Goal: Task Accomplishment & Management: Use online tool/utility

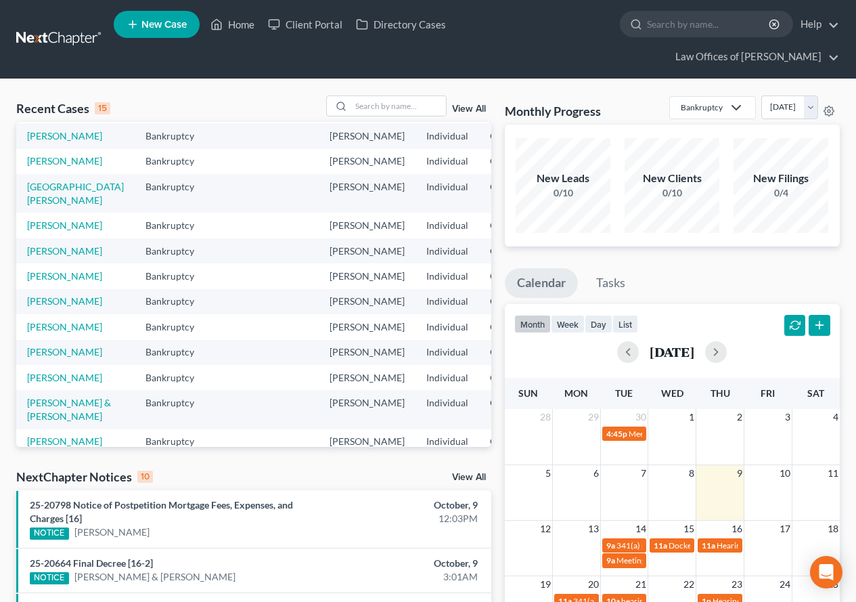
scroll to position [135, 0]
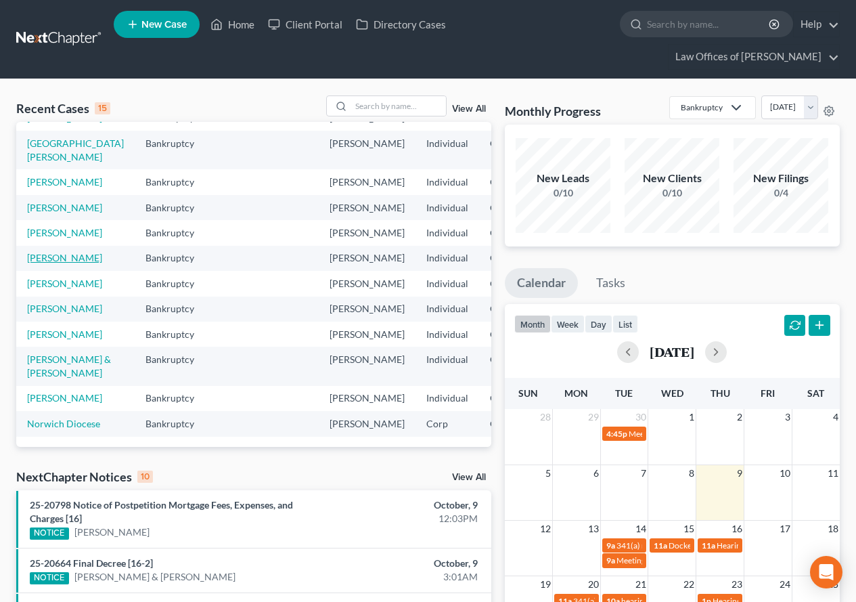
click at [51, 263] on link "[PERSON_NAME]" at bounding box center [64, 258] width 75 height 12
select select "2"
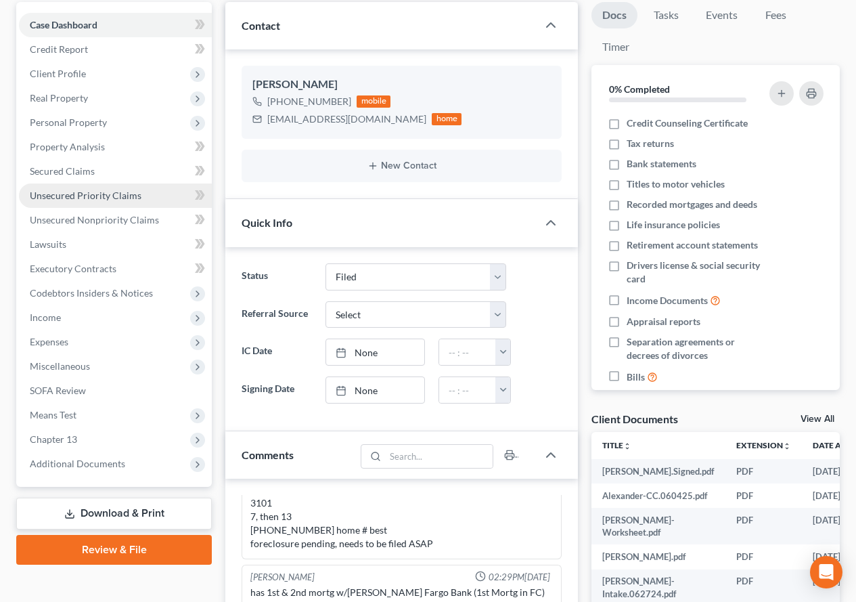
scroll to position [203, 0]
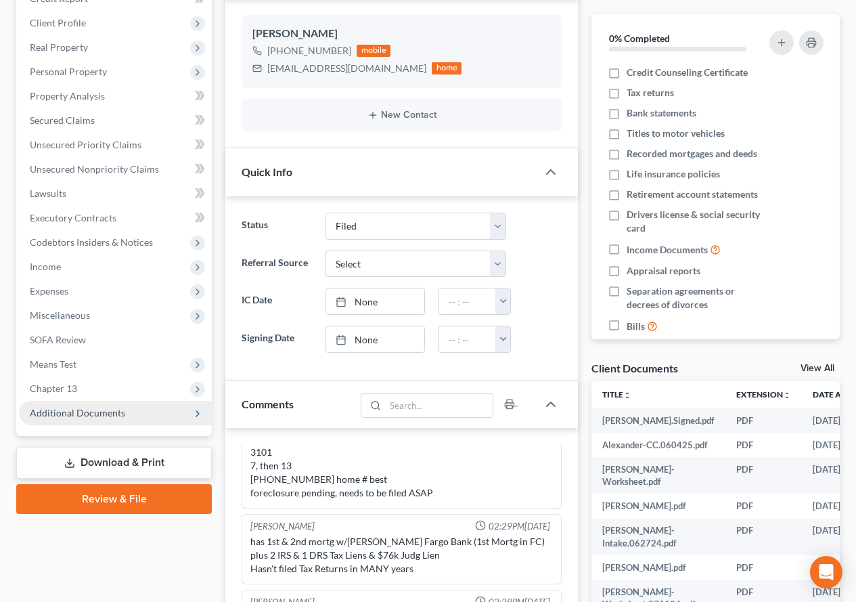
click at [103, 413] on span "Additional Documents" at bounding box center [77, 413] width 95 height 12
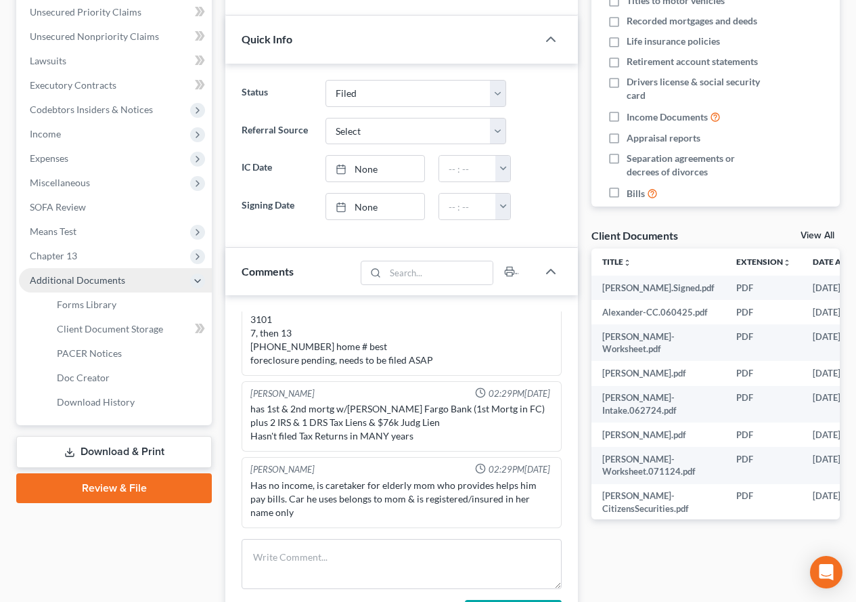
scroll to position [338, 0]
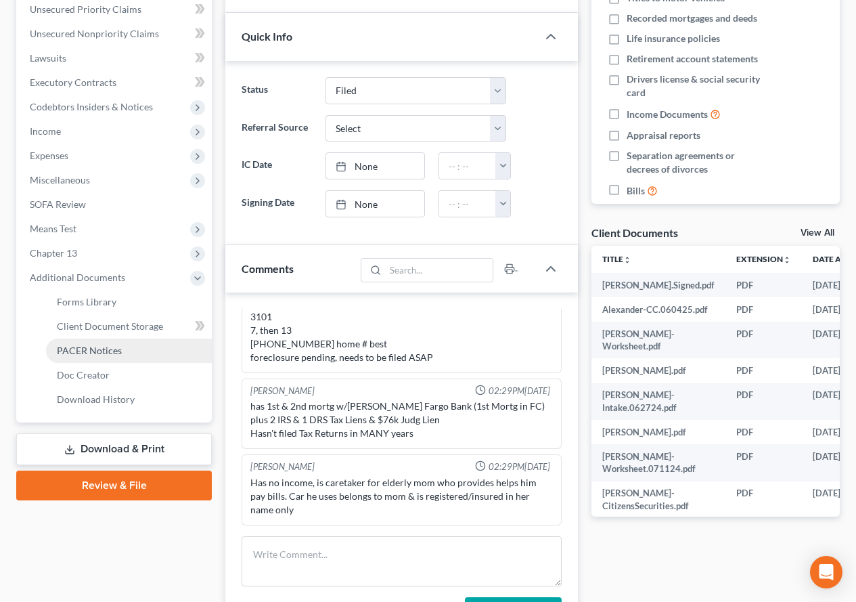
click at [95, 353] on span "PACER Notices" at bounding box center [89, 351] width 65 height 12
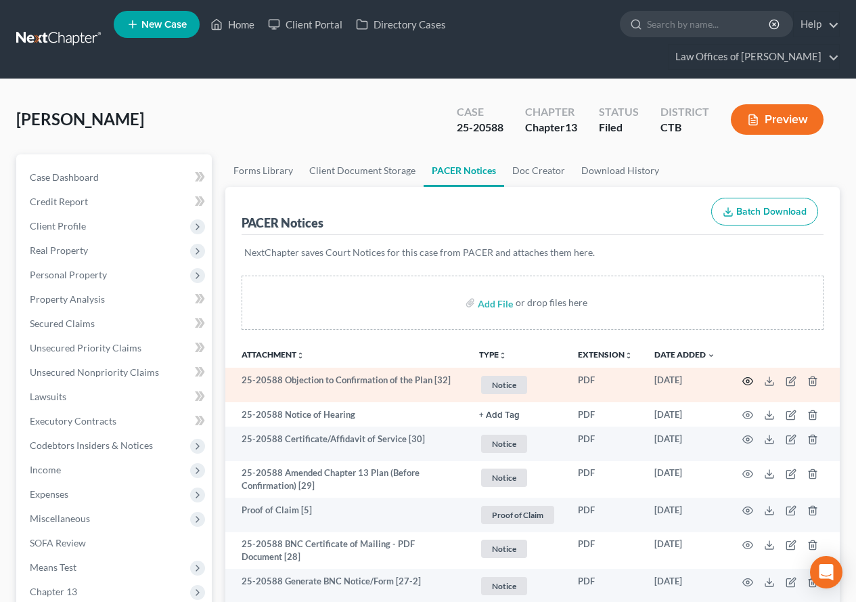
click at [747, 384] on icon "button" at bounding box center [748, 380] width 10 height 7
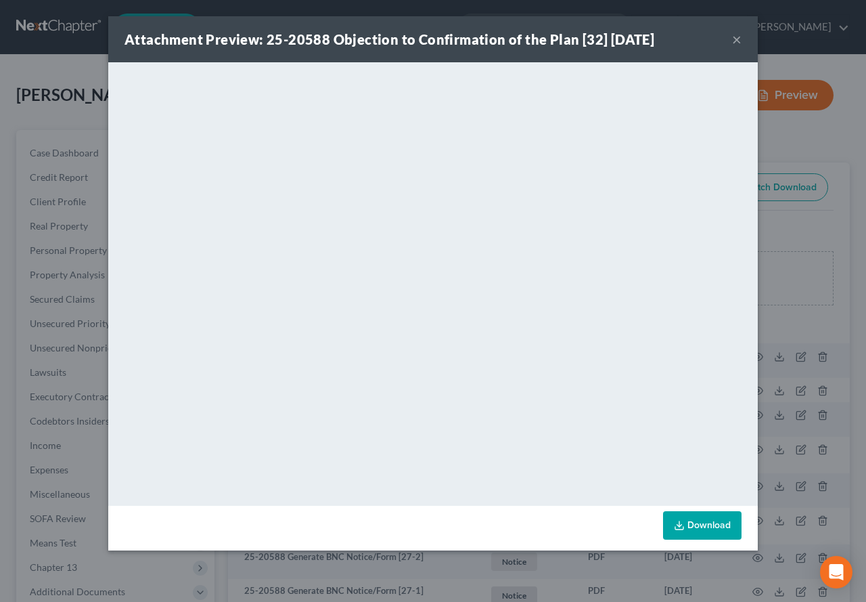
click at [734, 37] on button "×" at bounding box center [736, 39] width 9 height 16
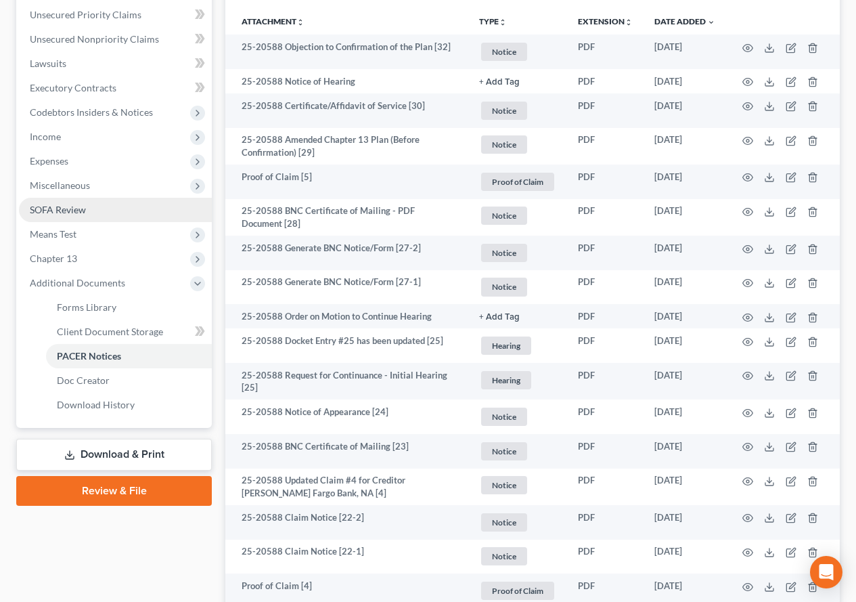
scroll to position [338, 0]
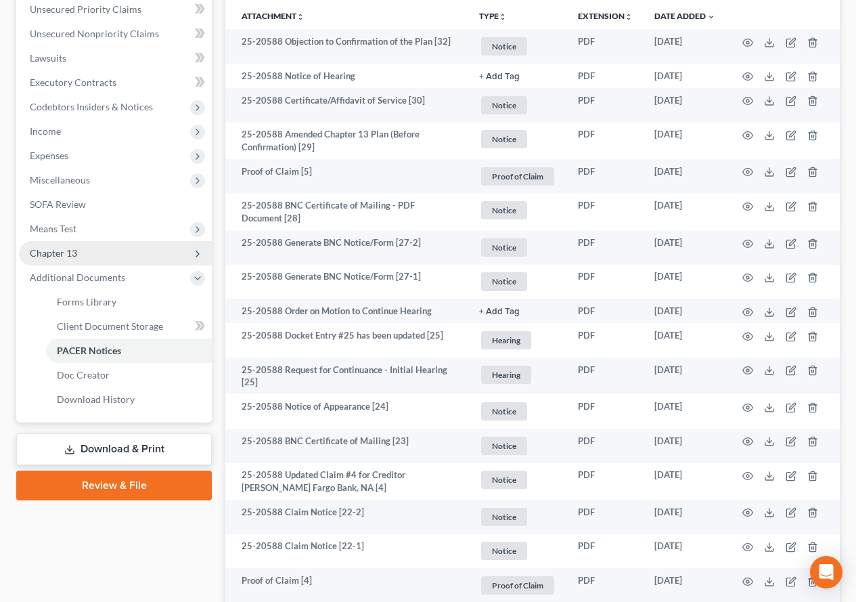
click at [53, 258] on span "Chapter 13" at bounding box center [53, 253] width 47 height 12
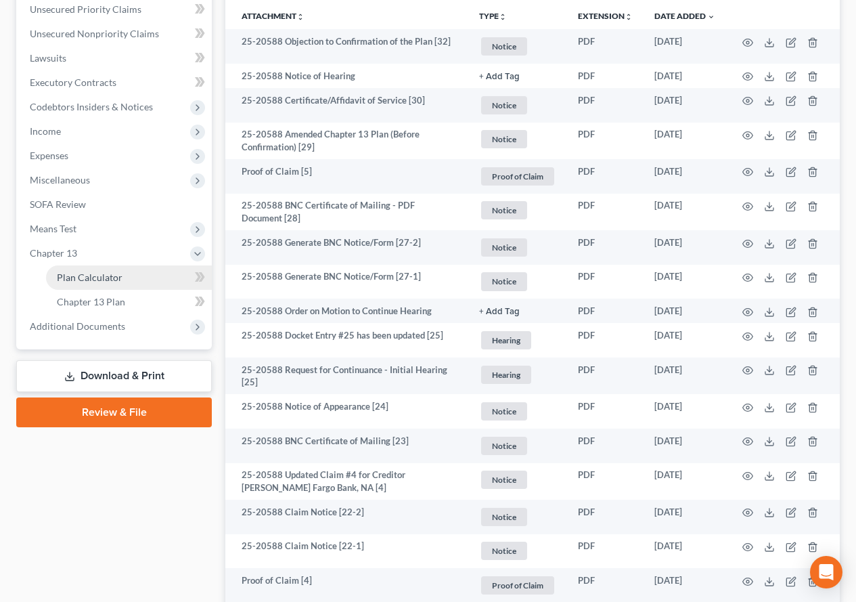
click at [72, 282] on span "Plan Calculator" at bounding box center [90, 277] width 66 height 12
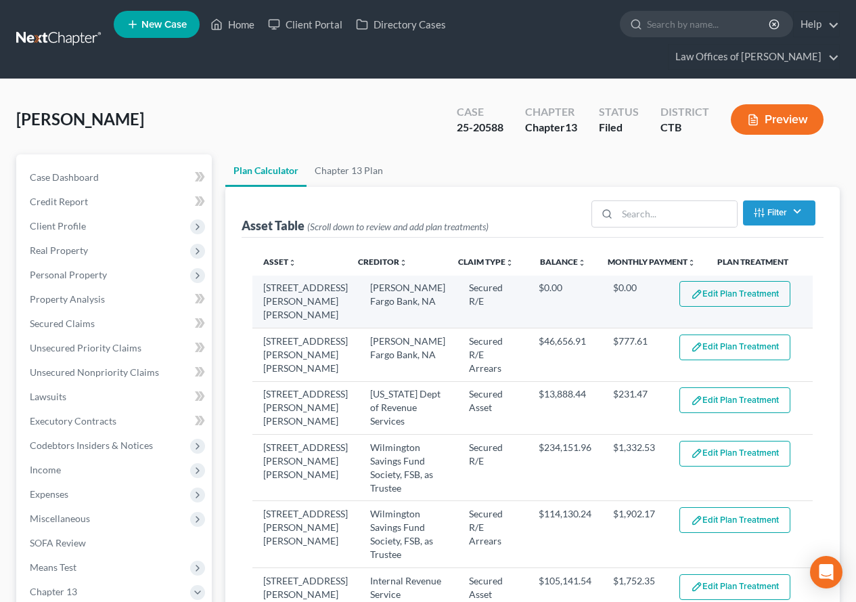
select select "59"
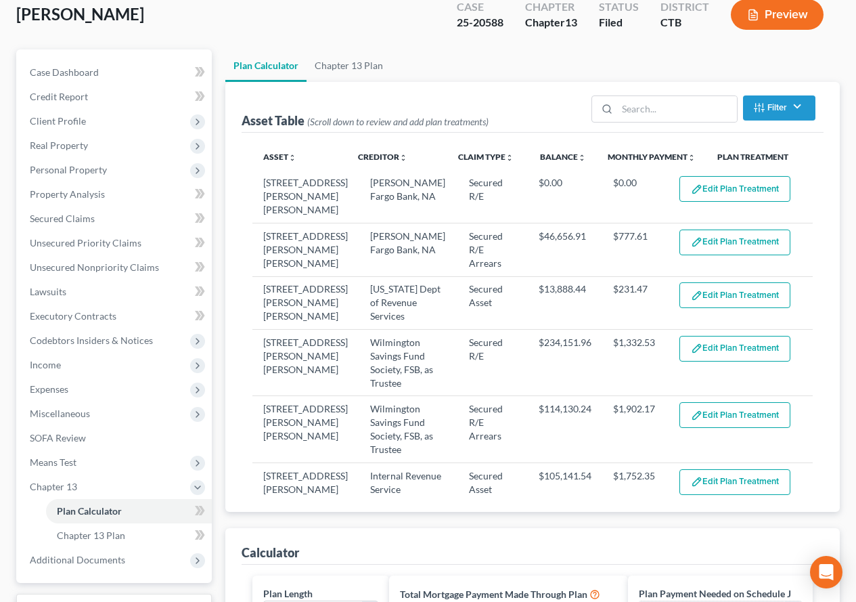
scroll to position [106, 0]
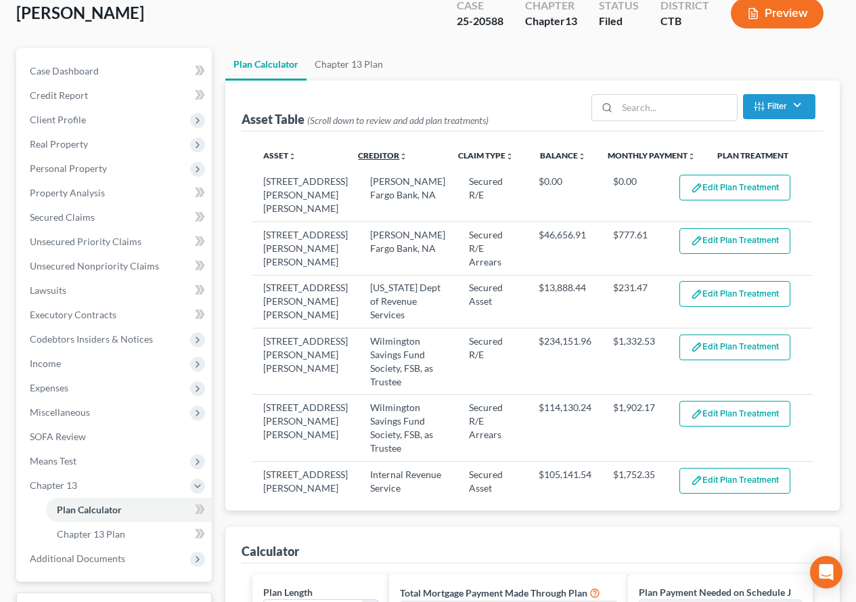
click at [366, 156] on link "Creditor unfold_more expand_more expand_less" at bounding box center [382, 155] width 49 height 10
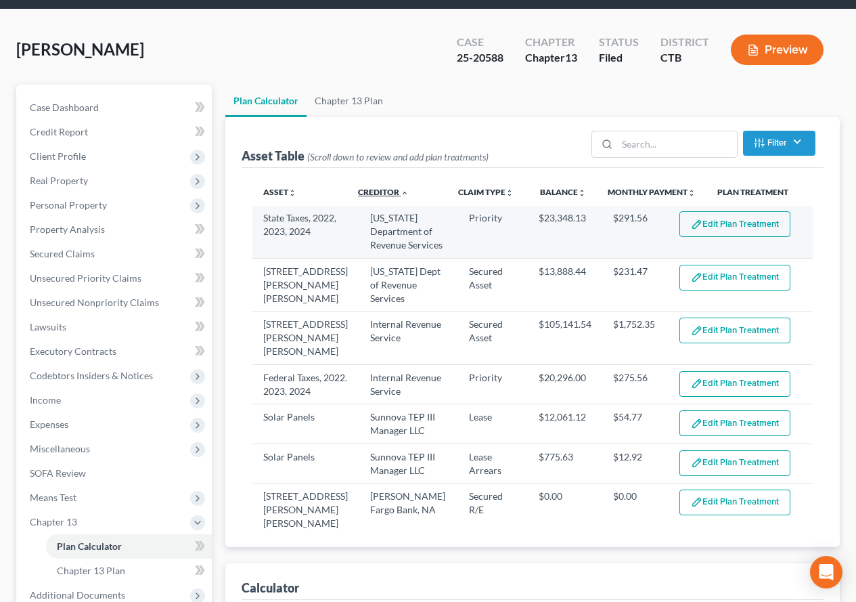
scroll to position [39, 0]
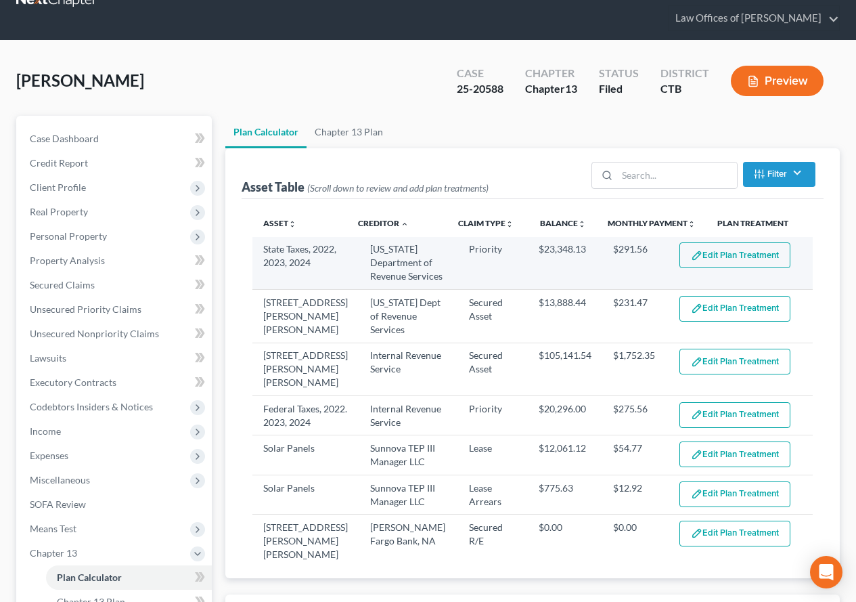
click at [728, 253] on button "Edit Plan Treatment" at bounding box center [735, 255] width 111 height 26
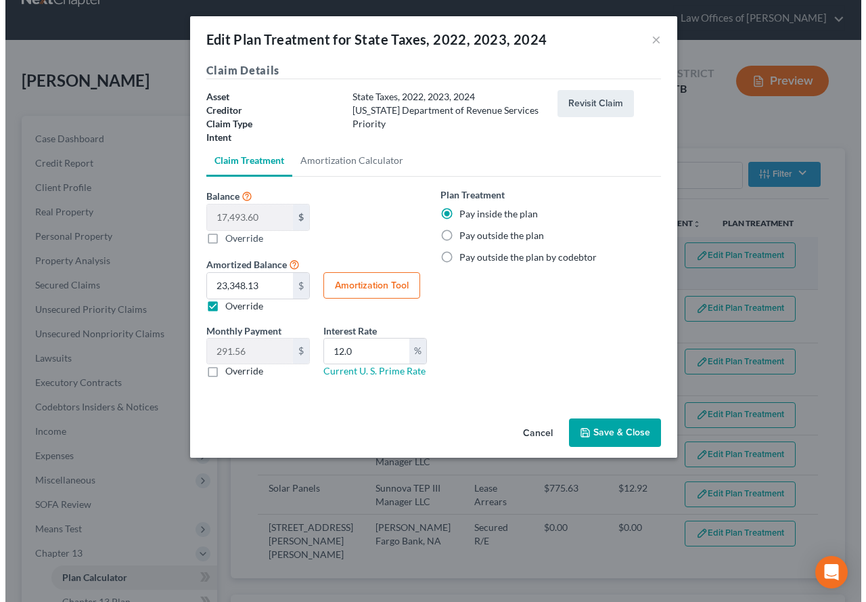
scroll to position [26, 0]
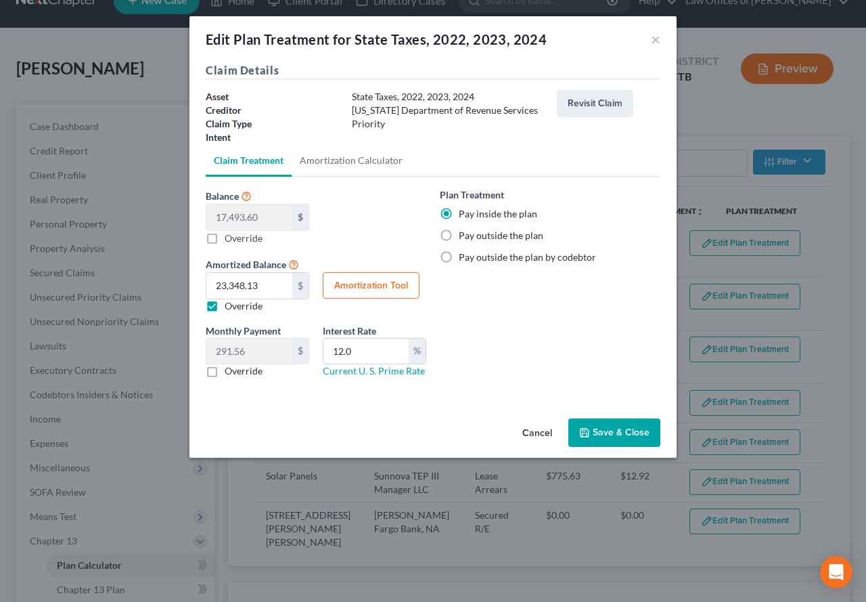
click at [350, 291] on button "Amortization Tool" at bounding box center [371, 285] width 97 height 27
type input "17,493.60"
type input "12.0"
type input "60"
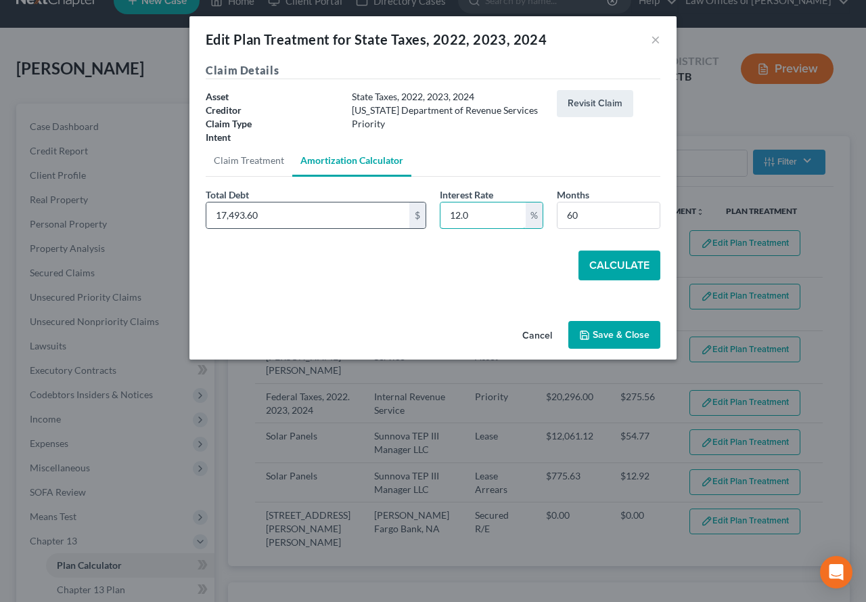
drag, startPoint x: 490, startPoint y: 217, endPoint x: 420, endPoint y: 216, distance: 69.7
click at [420, 216] on div "Total Debt 17,493.60 $ Interest Rate 12.0 % Months 60" at bounding box center [433, 213] width 468 height 52
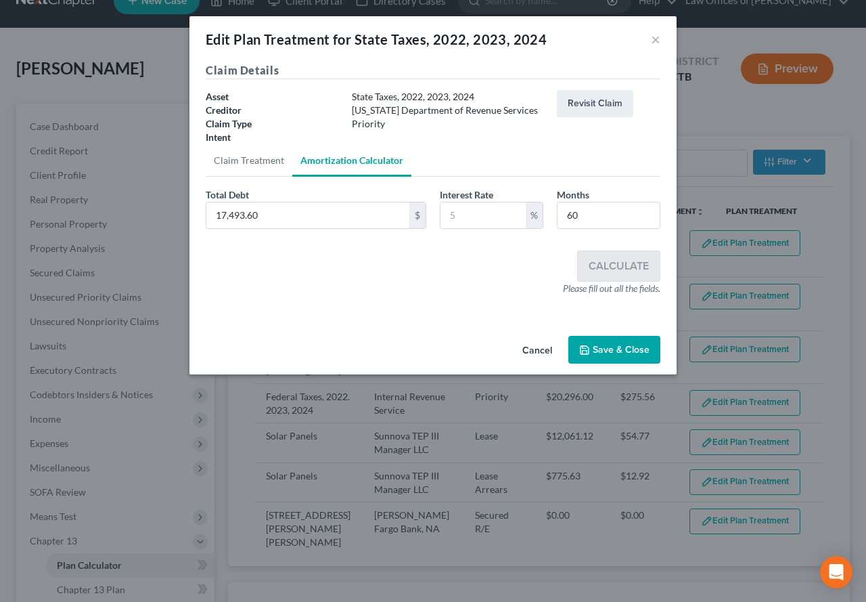
click at [608, 353] on button "Save & Close" at bounding box center [615, 350] width 92 height 28
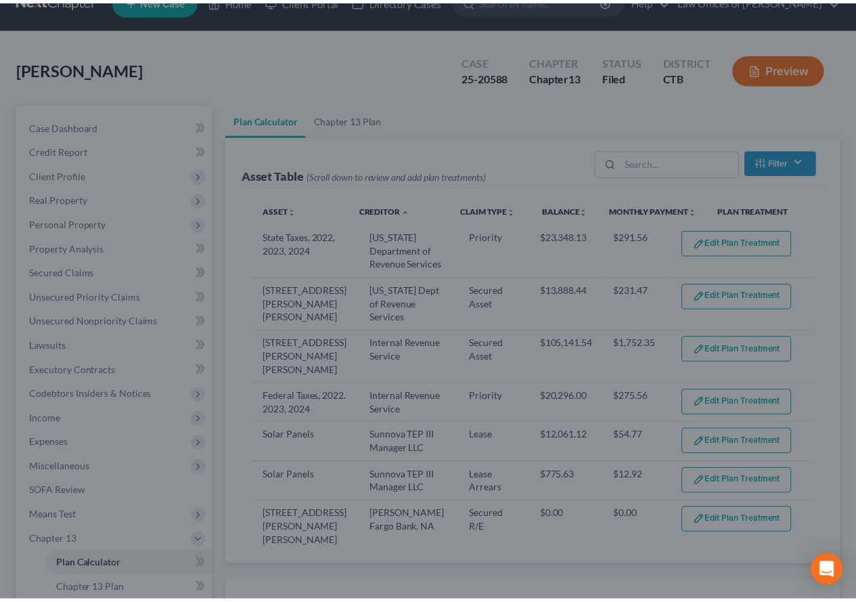
scroll to position [39, 0]
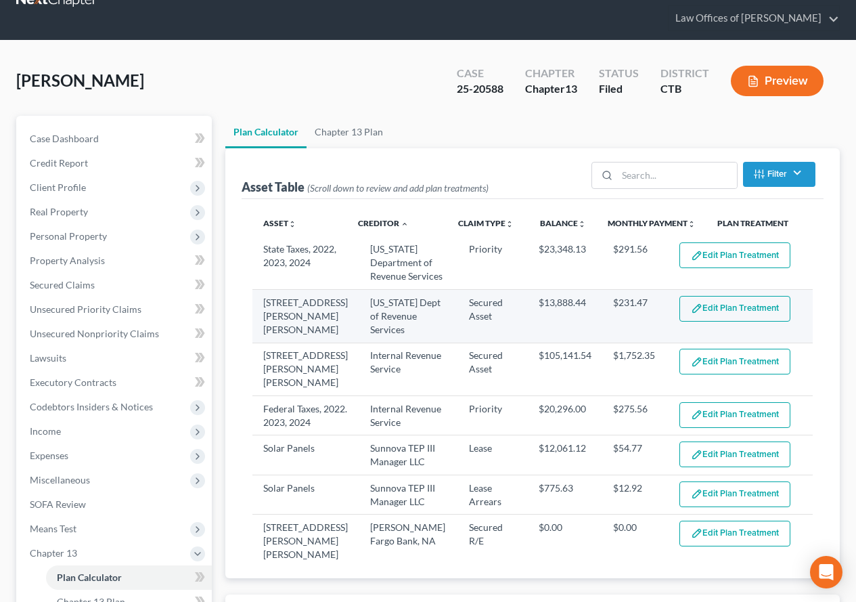
select select "59"
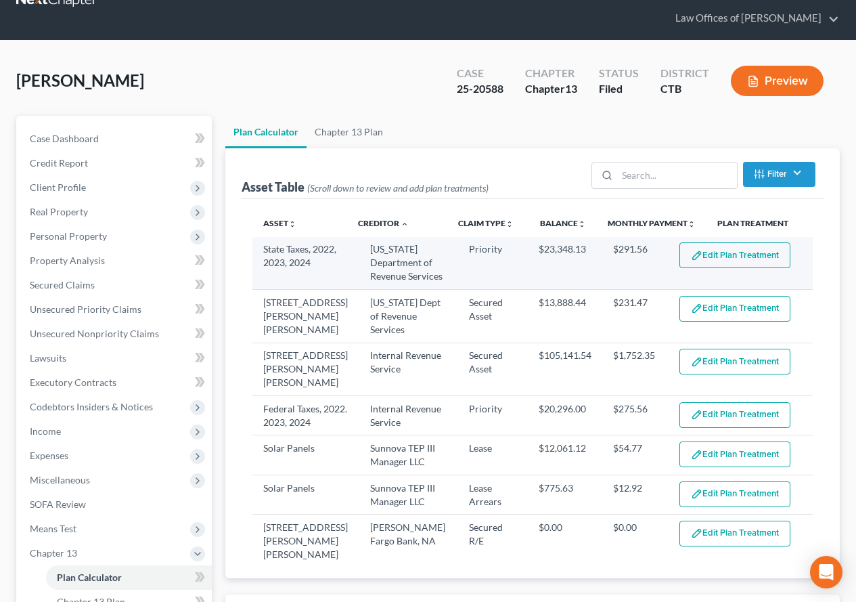
click at [691, 256] on img "button" at bounding box center [697, 256] width 12 height 12
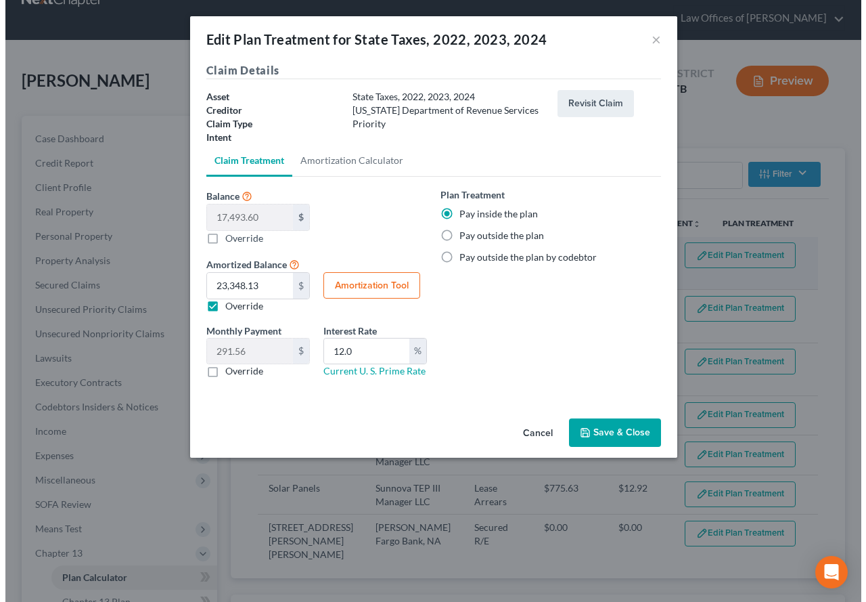
scroll to position [26, 0]
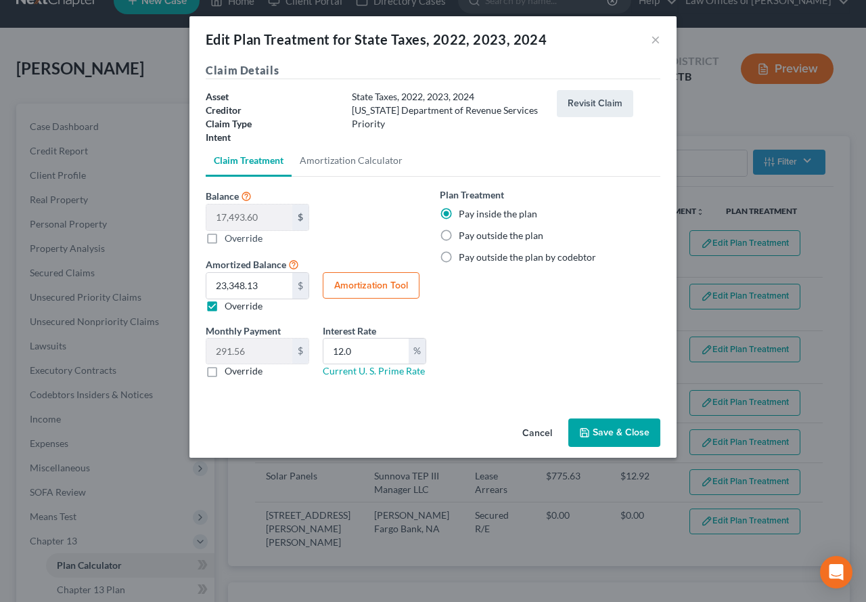
click at [225, 305] on label "Override" at bounding box center [244, 306] width 38 height 14
click at [230, 305] on input "Override" at bounding box center [234, 303] width 9 height 9
checkbox input "false"
click at [374, 285] on button "Amortization Tool" at bounding box center [371, 285] width 97 height 27
type input "17,493.60"
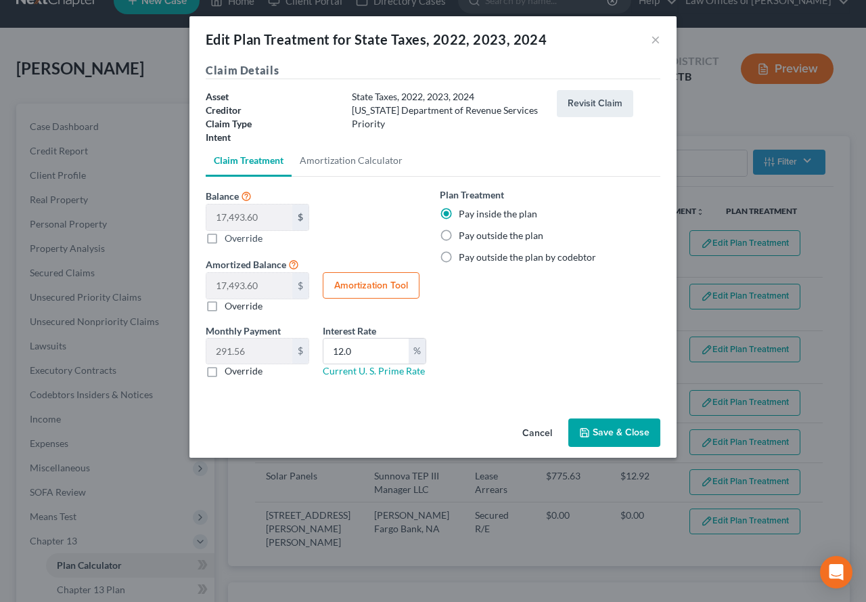
type input "12.0"
type input "60"
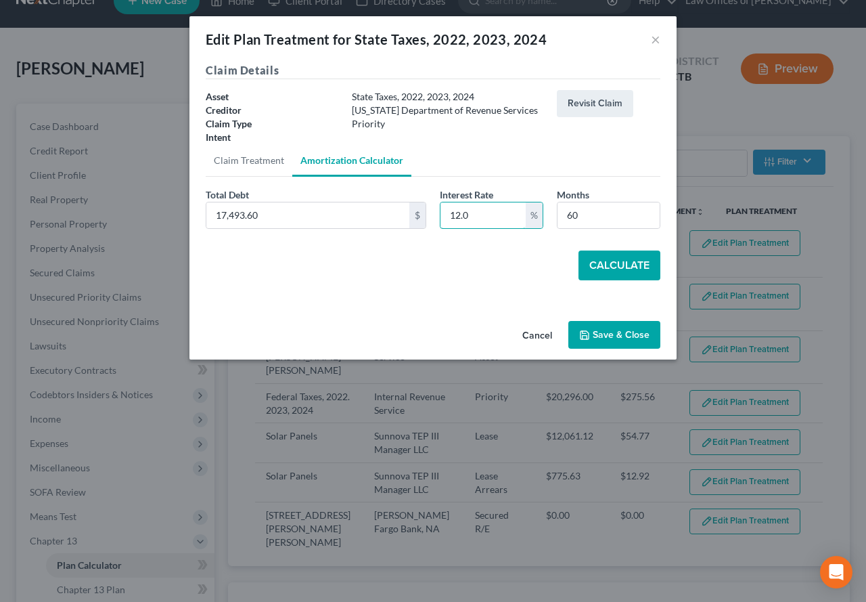
drag, startPoint x: 487, startPoint y: 220, endPoint x: 427, endPoint y: 211, distance: 61.0
click at [427, 211] on div "Total Debt 17,493.60 $ Interest Rate 12.0 % Months 60" at bounding box center [433, 213] width 468 height 52
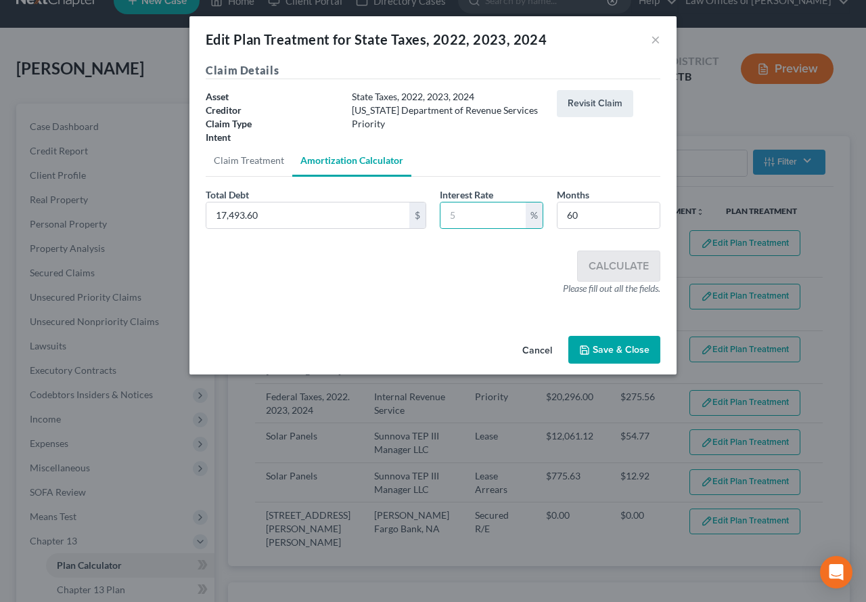
click at [611, 345] on button "Save & Close" at bounding box center [615, 350] width 92 height 28
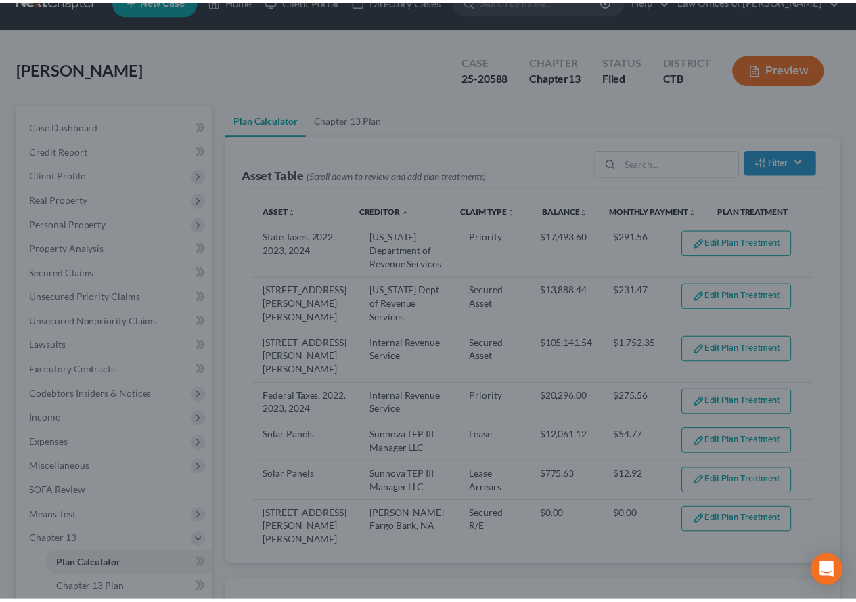
scroll to position [39, 0]
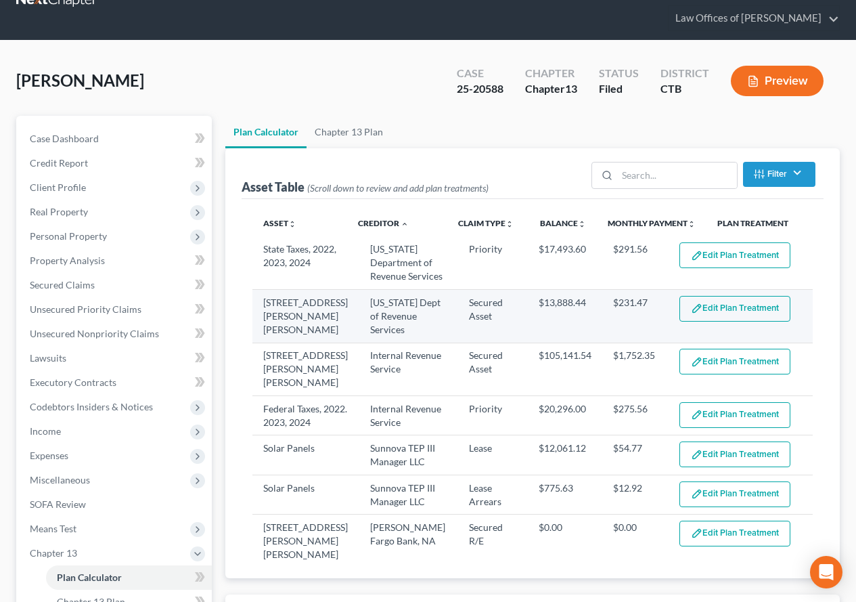
select select "59"
click at [737, 322] on button "Edit Plan Treatment" at bounding box center [735, 309] width 111 height 26
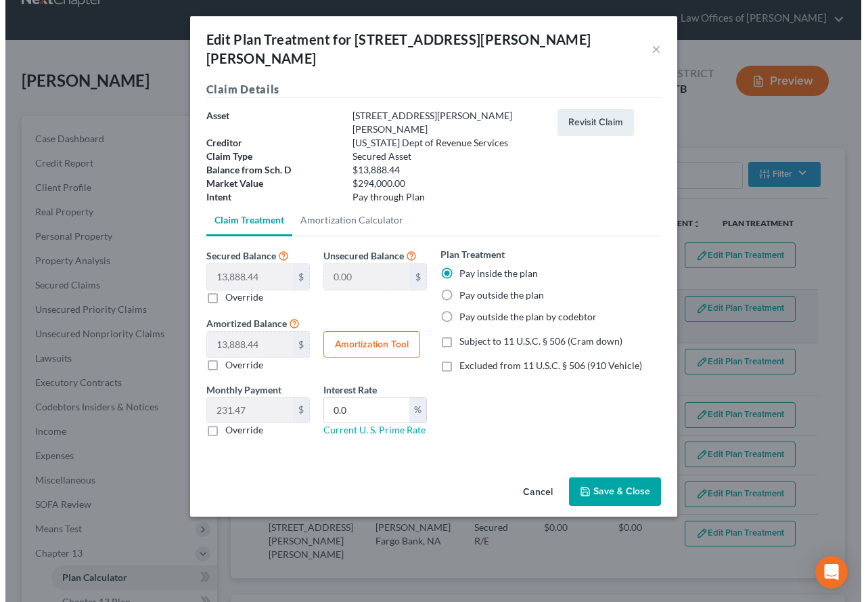
scroll to position [26, 0]
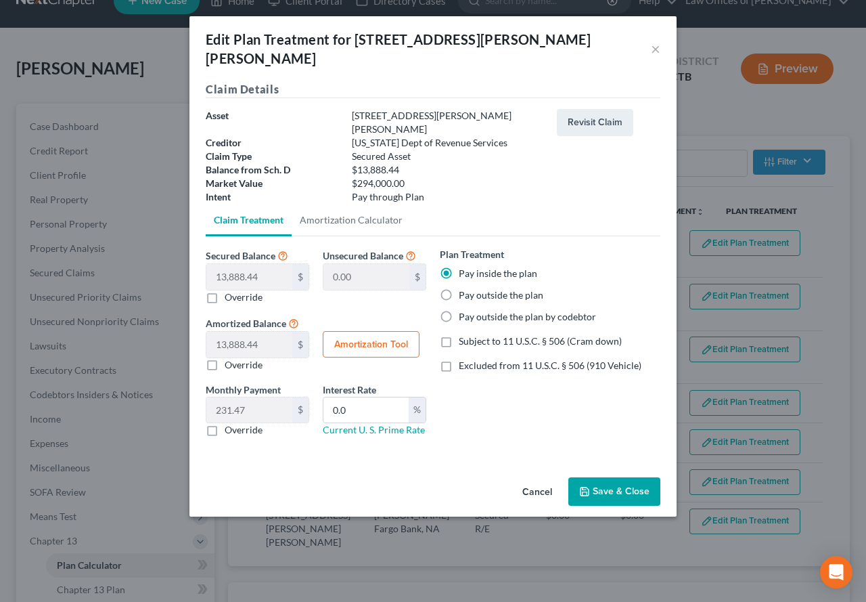
click at [334, 331] on button "Amortization Tool" at bounding box center [371, 344] width 97 height 27
type input "13,888.44"
type input "0.0"
type input "60"
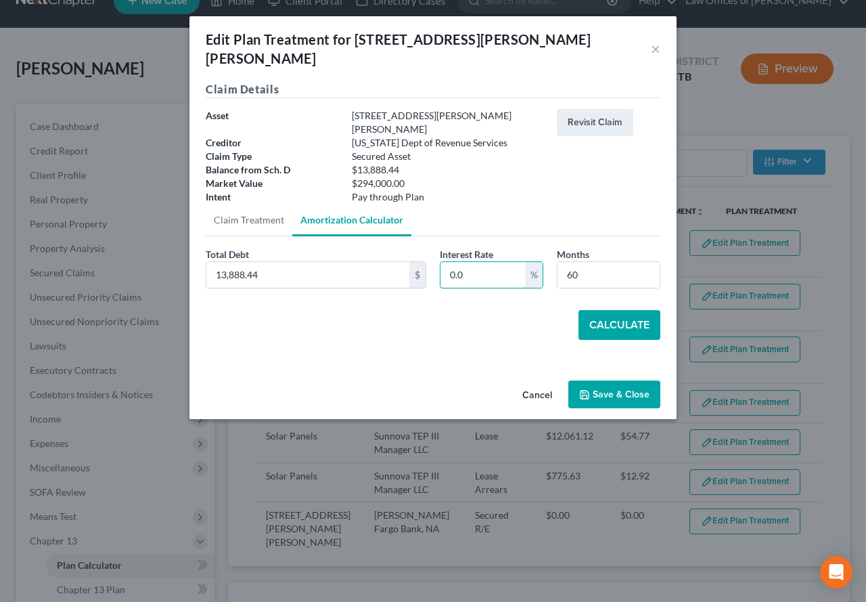
drag, startPoint x: 464, startPoint y: 248, endPoint x: 426, endPoint y: 241, distance: 38.0
click at [426, 247] on div "Total Debt 13,888.44 $ Interest Rate 0.0 % Months 60" at bounding box center [433, 273] width 468 height 52
type input "12.00"
click at [622, 310] on button "Calculate" at bounding box center [620, 325] width 82 height 30
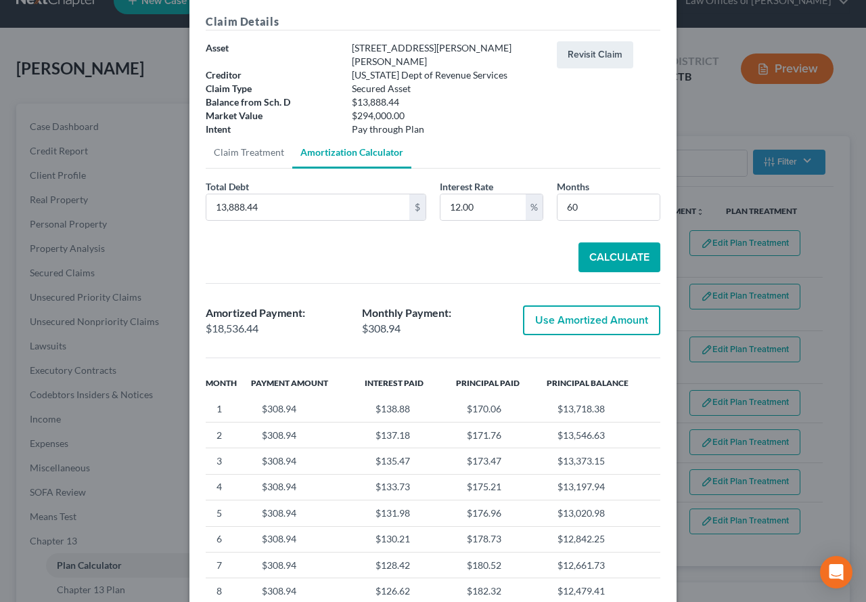
scroll to position [131, 0]
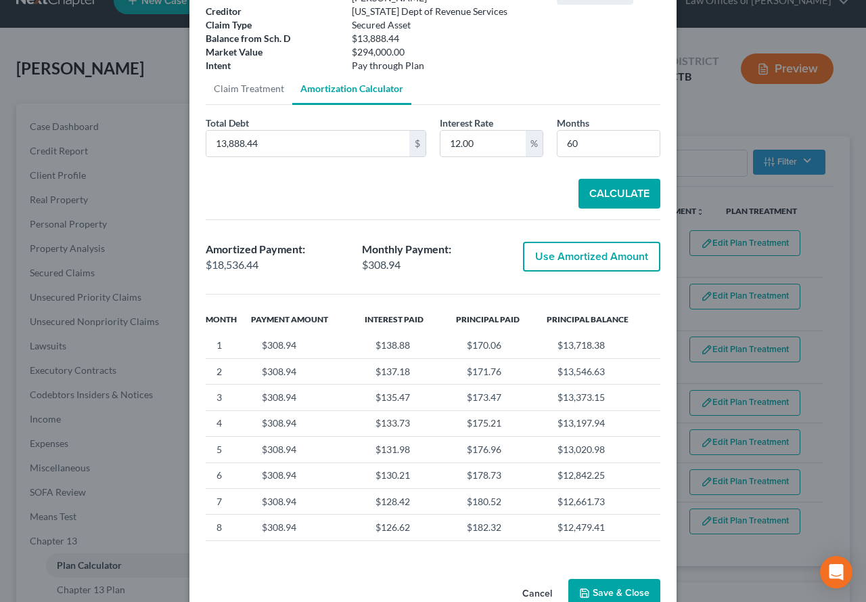
click at [590, 579] on button "Save & Close" at bounding box center [615, 593] width 92 height 28
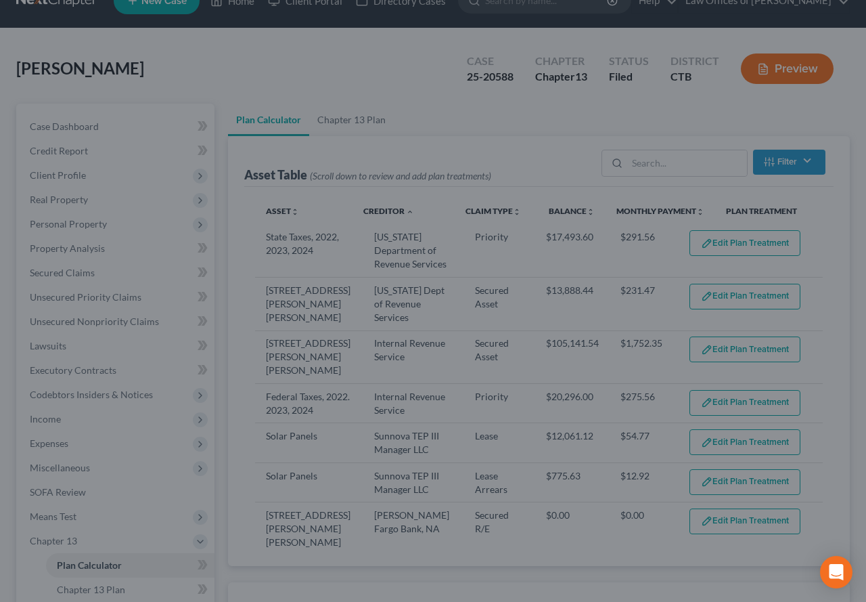
select select "59"
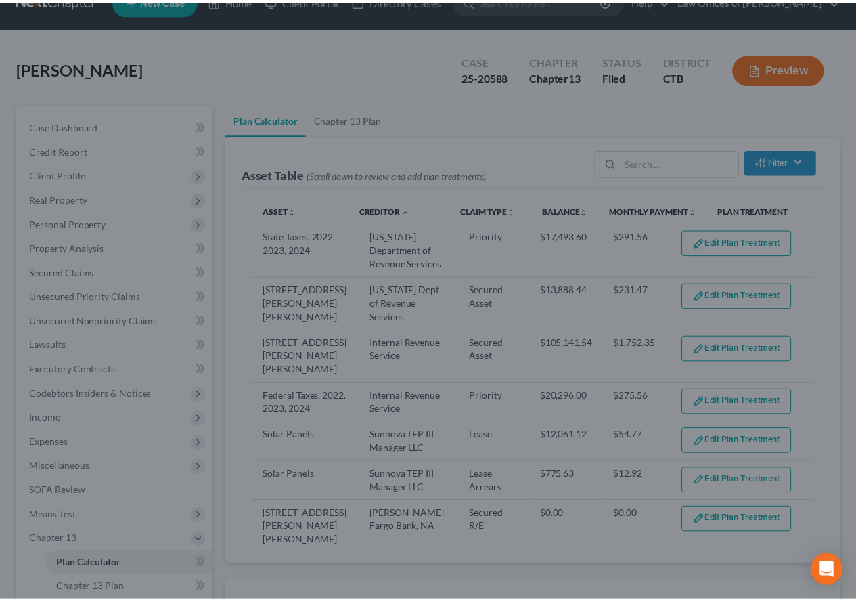
scroll to position [39, 0]
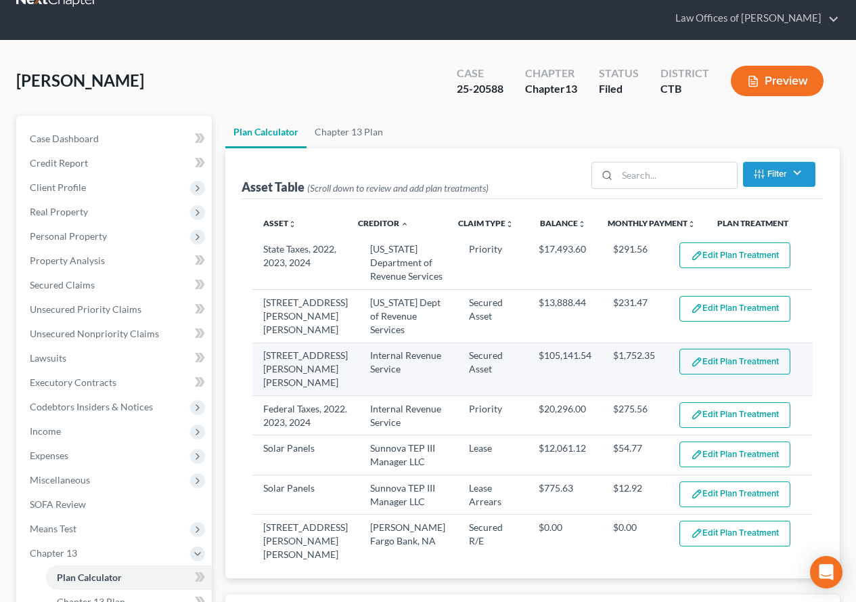
click at [725, 374] on button "Edit Plan Treatment" at bounding box center [735, 362] width 111 height 26
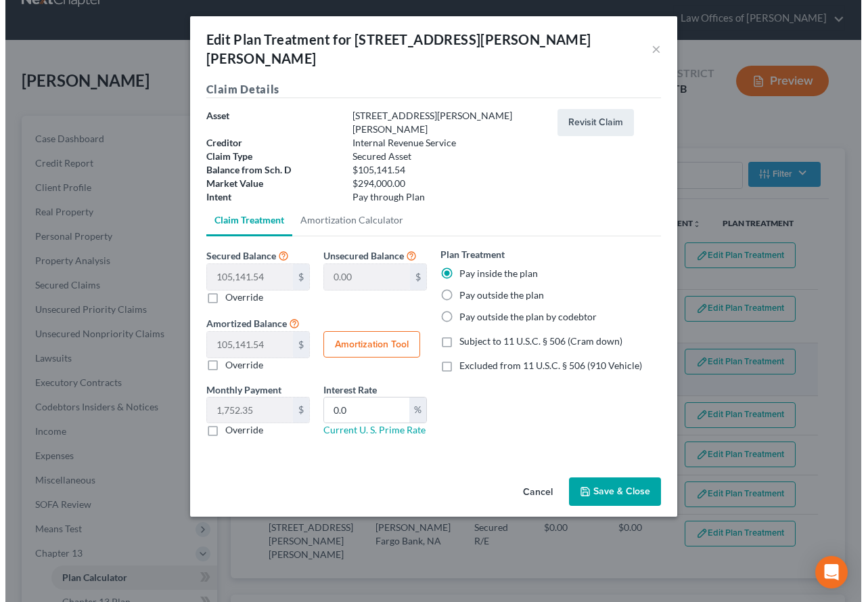
scroll to position [26, 0]
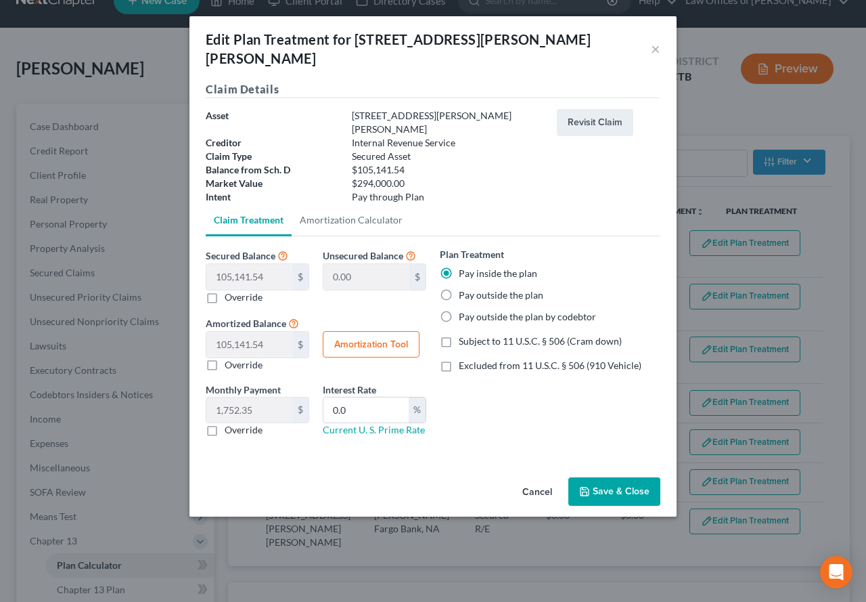
click at [351, 331] on button "Amortization Tool" at bounding box center [371, 344] width 97 height 27
type input "105,141.54"
type input "0.0"
type input "60"
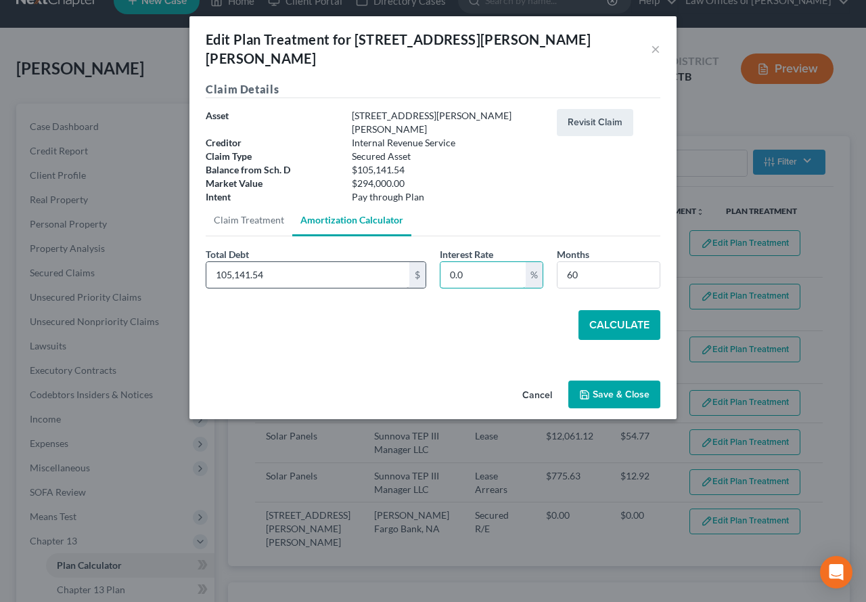
drag, startPoint x: 481, startPoint y: 247, endPoint x: 403, endPoint y: 238, distance: 77.7
click at [403, 247] on div "Total Debt 105,141.54 $ Interest Rate 0.0 % Months 60" at bounding box center [433, 273] width 468 height 52
type input "7.00"
click at [619, 310] on button "Calculate" at bounding box center [620, 325] width 82 height 30
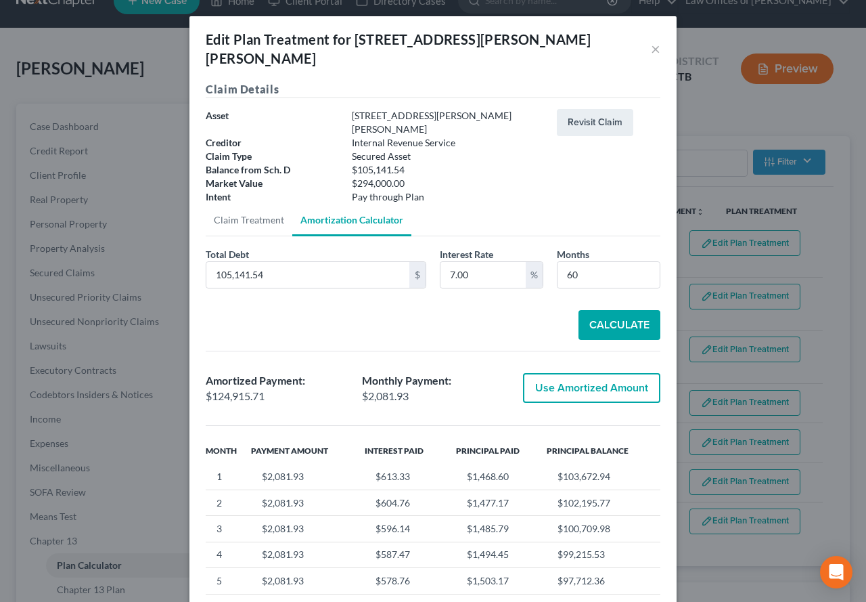
click at [574, 373] on button "Use Amortized Amount" at bounding box center [591, 388] width 137 height 30
type input "124,915.71"
checkbox input "true"
type input "2,081.92"
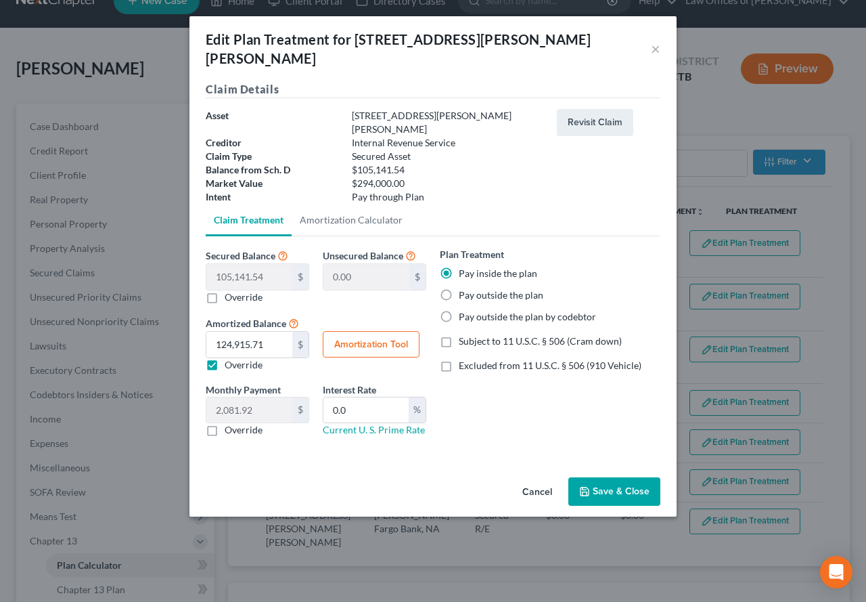
click at [613, 477] on button "Save & Close" at bounding box center [615, 491] width 92 height 28
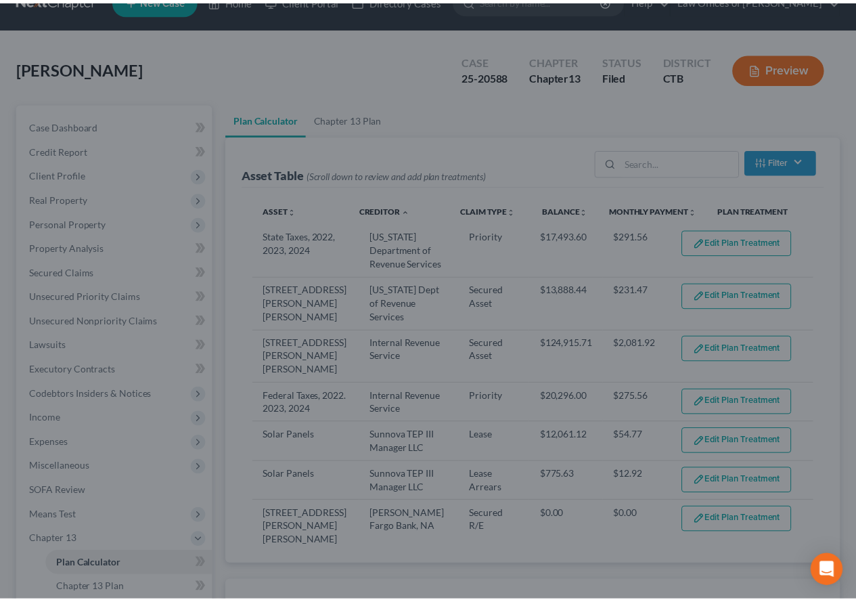
scroll to position [39, 0]
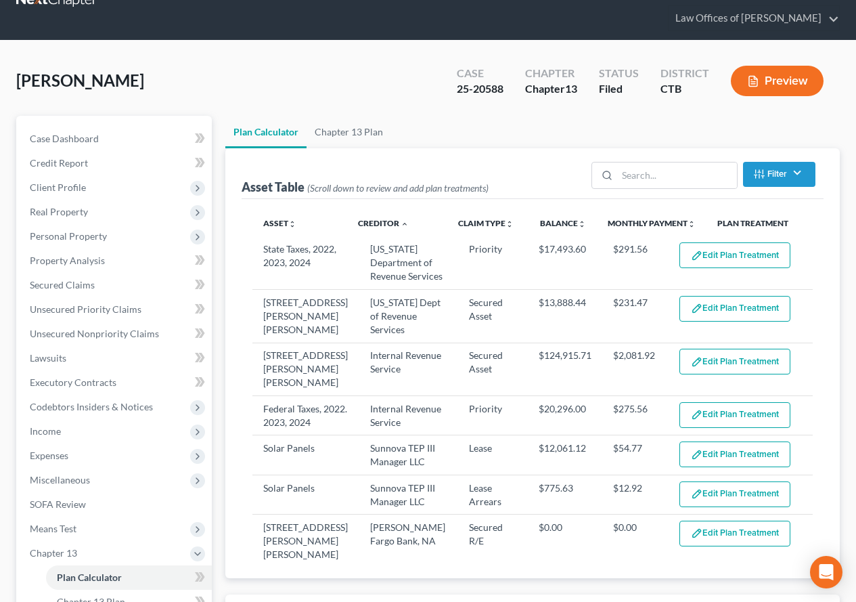
select select "59"
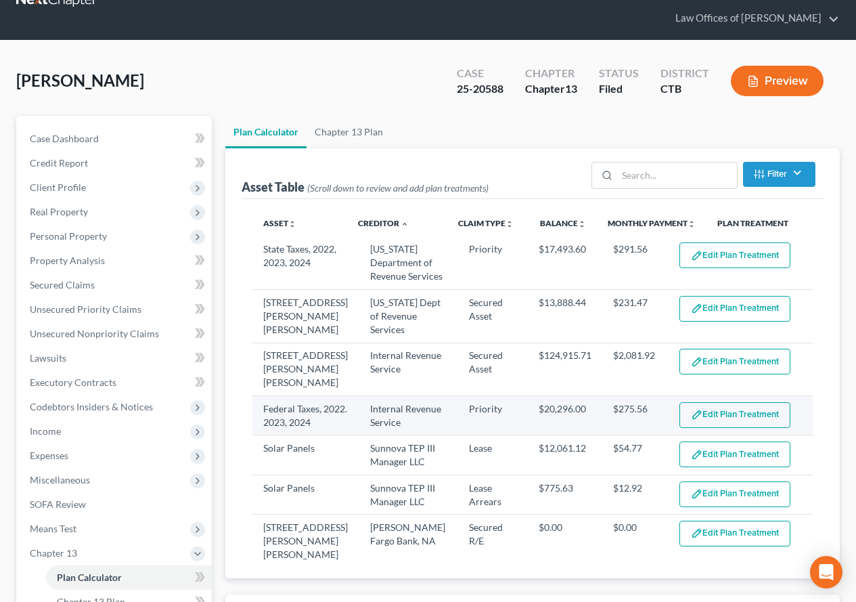
click at [736, 424] on button "Edit Plan Treatment" at bounding box center [735, 415] width 111 height 26
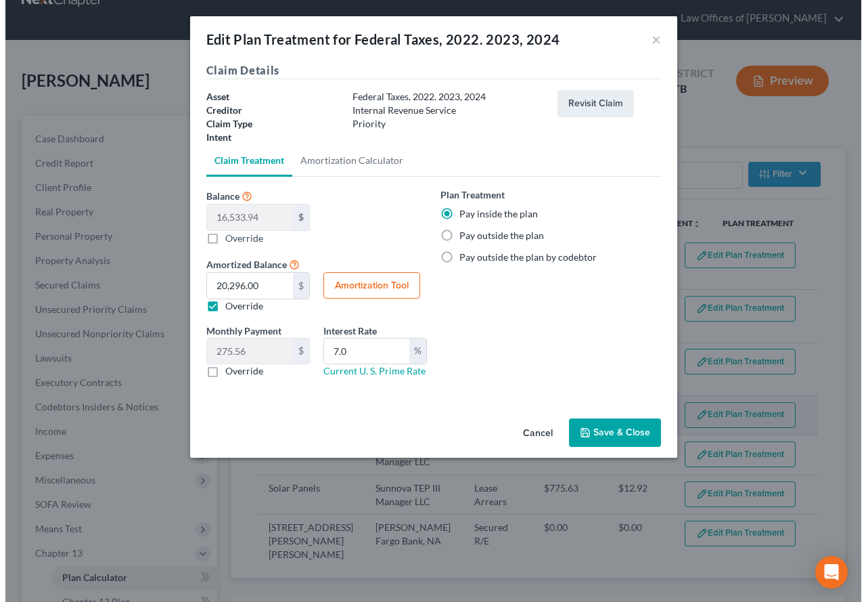
scroll to position [26, 0]
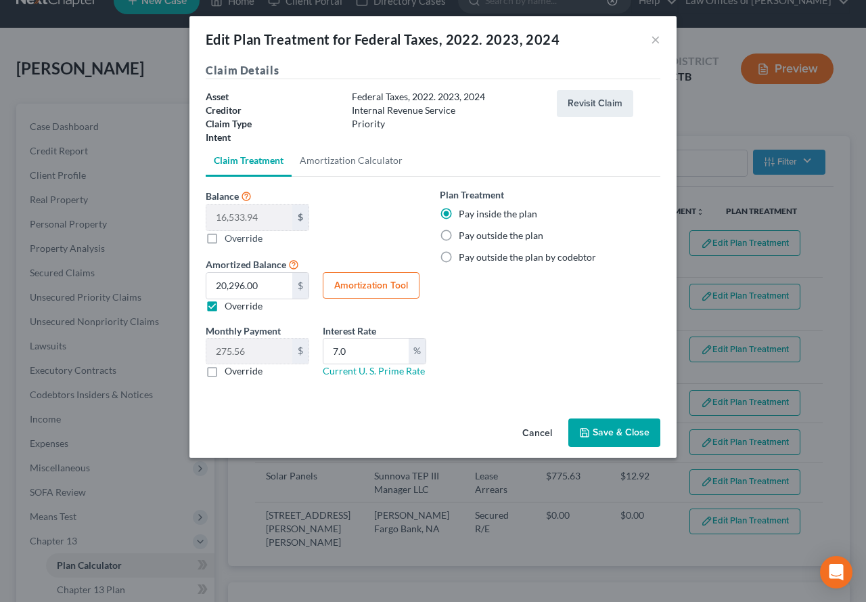
click at [355, 291] on button "Amortization Tool" at bounding box center [371, 285] width 97 height 27
type input "16,533.94"
type input "7.0"
type input "60"
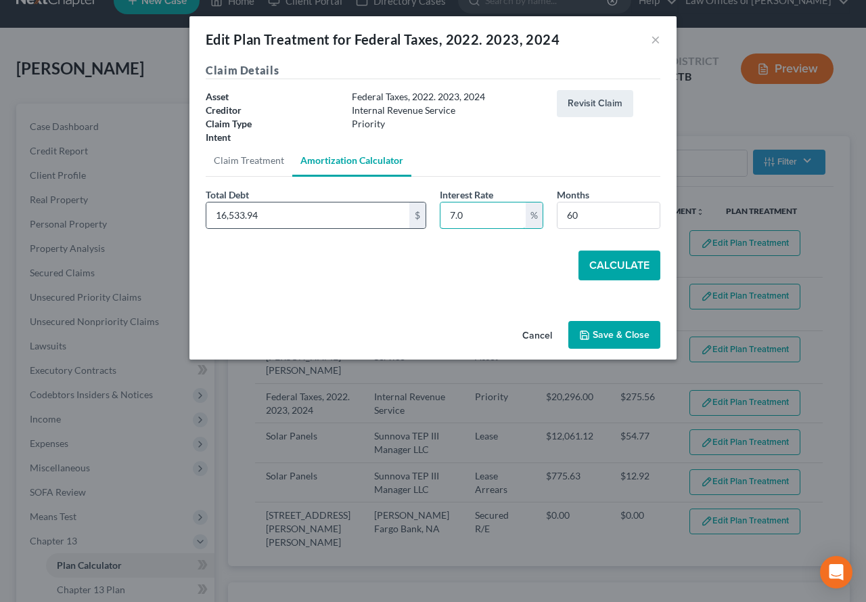
drag, startPoint x: 487, startPoint y: 213, endPoint x: 420, endPoint y: 213, distance: 67.0
click at [420, 213] on div "Total Debt 16,533.94 $ Interest Rate 7.0 % Months 60" at bounding box center [433, 213] width 468 height 52
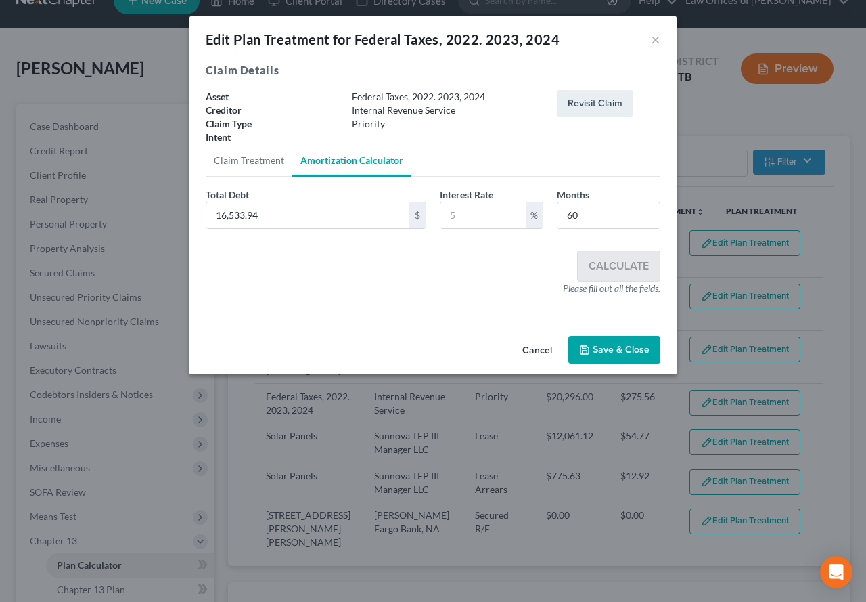
click at [615, 347] on button "Save & Close" at bounding box center [615, 350] width 92 height 28
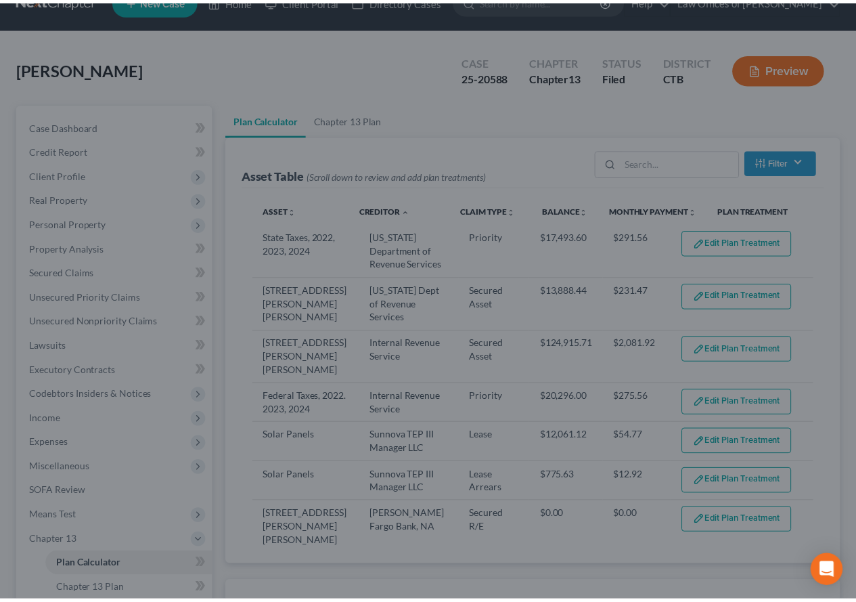
scroll to position [39, 0]
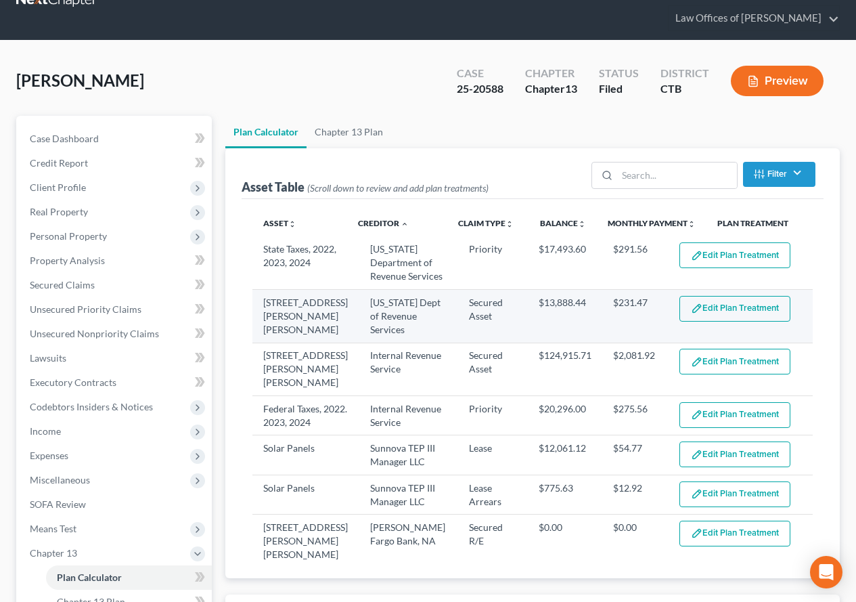
select select "59"
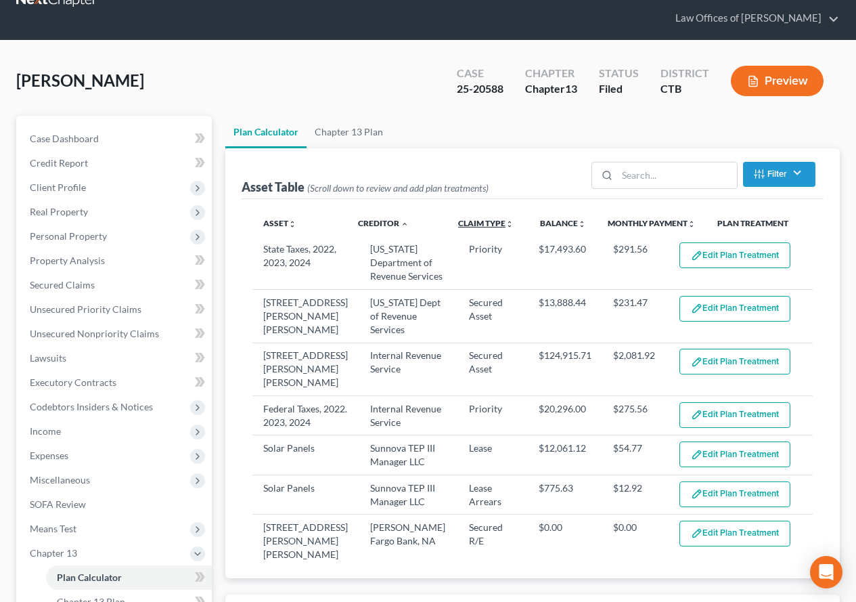
click at [481, 220] on link "Claim Type unfold_more expand_more expand_less" at bounding box center [486, 223] width 56 height 10
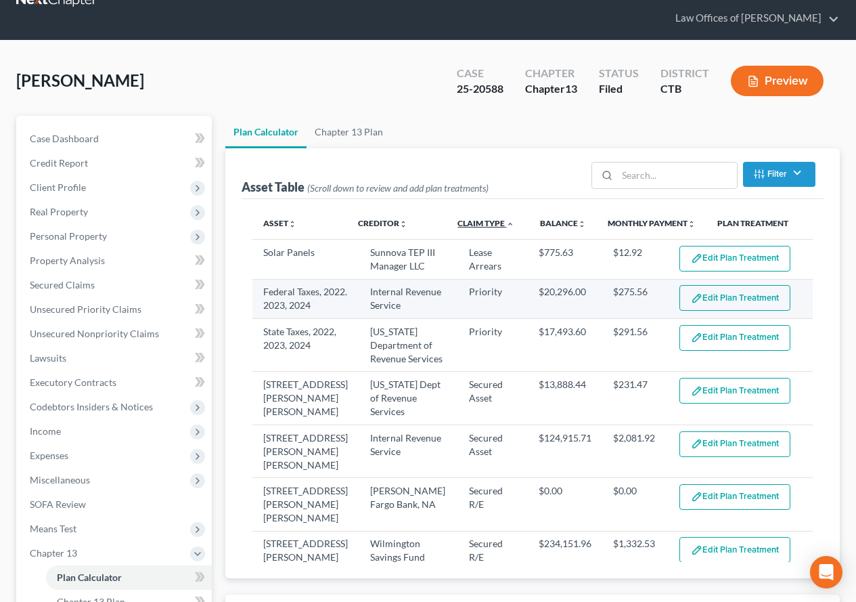
scroll to position [68, 0]
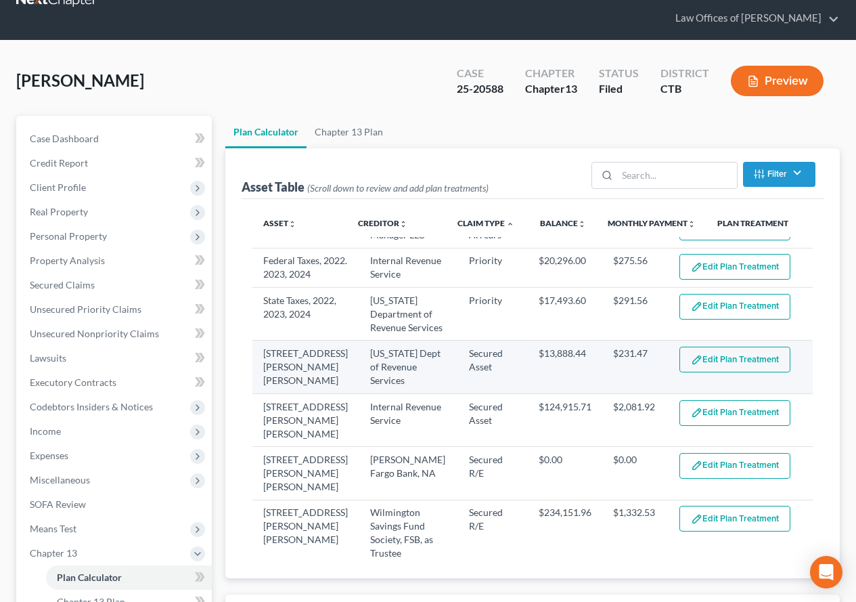
click at [703, 372] on button "Edit Plan Treatment" at bounding box center [735, 360] width 111 height 26
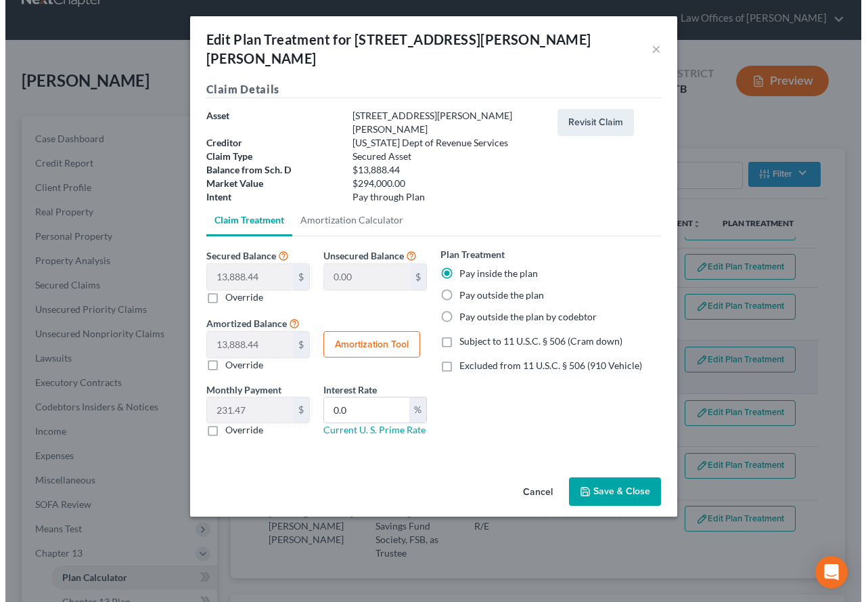
scroll to position [26, 0]
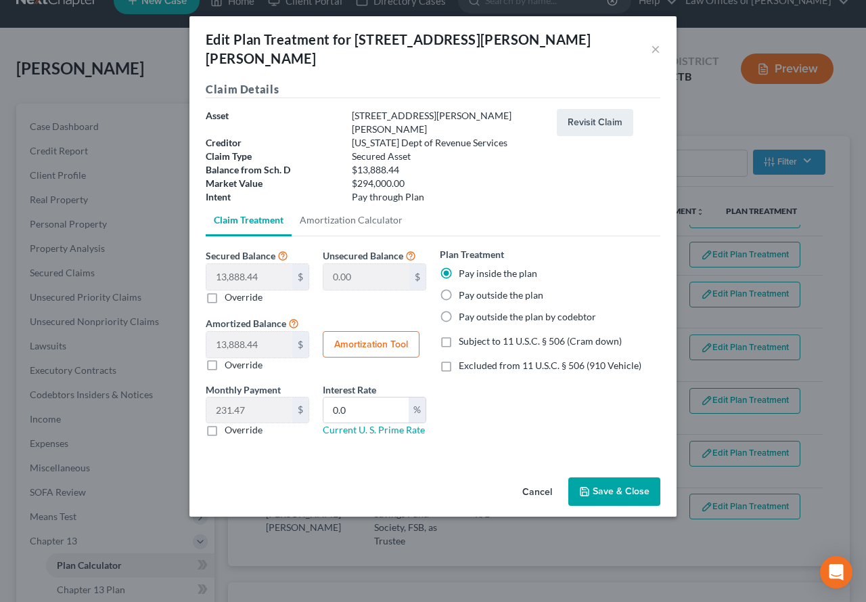
click at [362, 331] on button "Amortization Tool" at bounding box center [371, 344] width 97 height 27
type input "13,888.44"
type input "0.0"
type input "60"
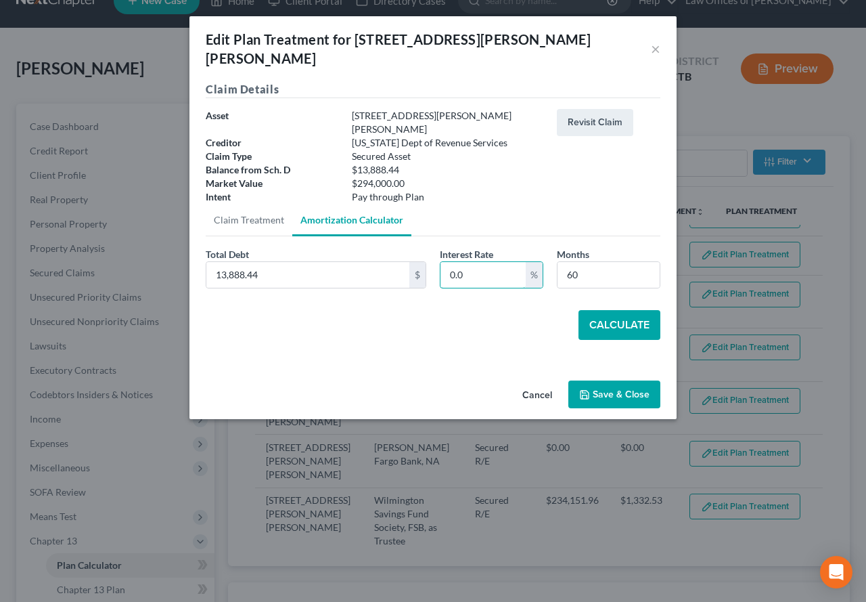
drag, startPoint x: 489, startPoint y: 248, endPoint x: 437, endPoint y: 246, distance: 52.8
click at [437, 247] on div "Interest Rate 0.0 %" at bounding box center [491, 267] width 117 height 41
type input "12.00"
click at [594, 310] on button "Calculate" at bounding box center [620, 325] width 82 height 30
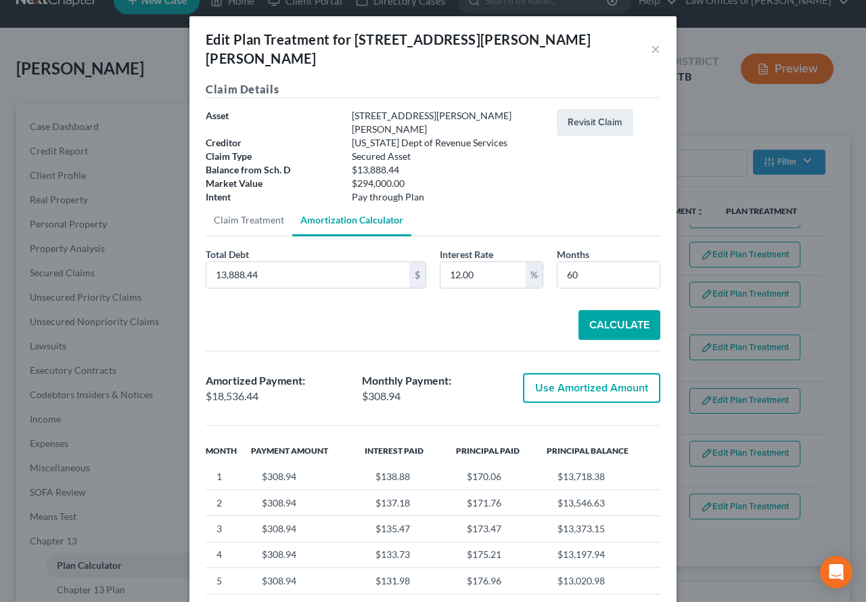
click at [601, 373] on button "Use Amortized Amount" at bounding box center [591, 388] width 137 height 30
type input "18,536.44"
checkbox input "true"
type input "308.94"
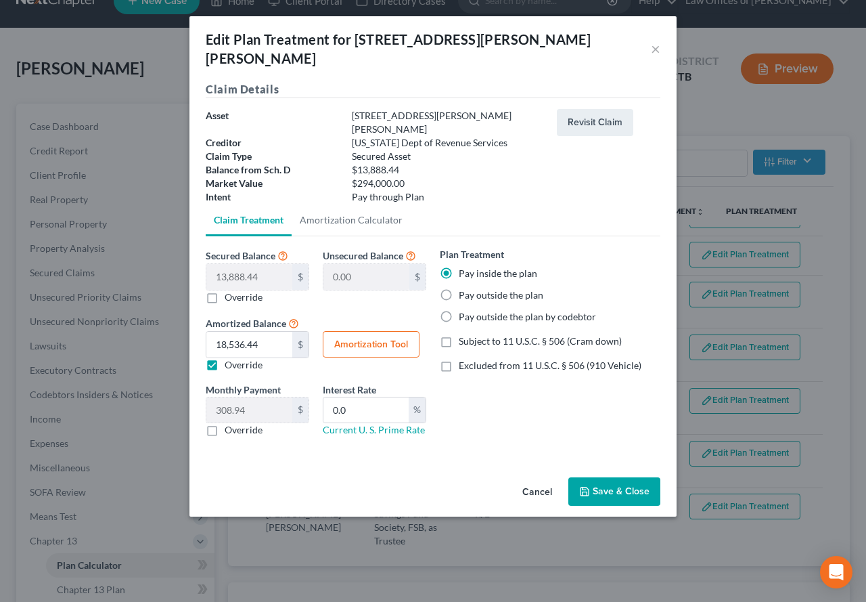
click at [606, 477] on button "Save & Close" at bounding box center [615, 491] width 92 height 28
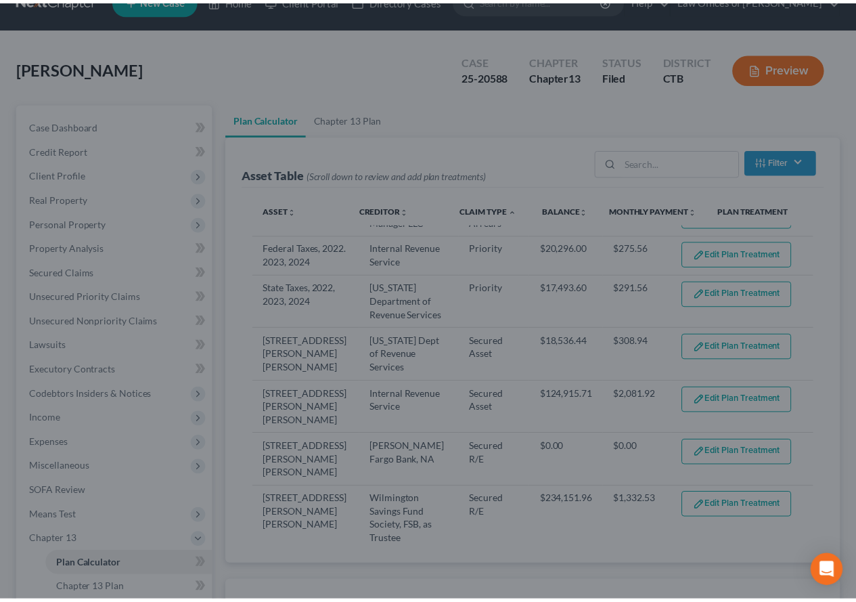
scroll to position [39, 0]
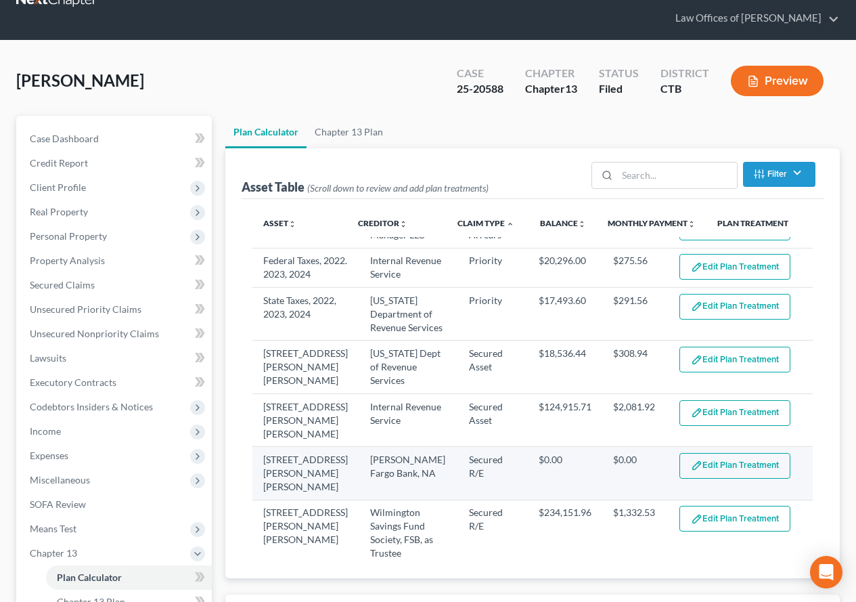
select select "59"
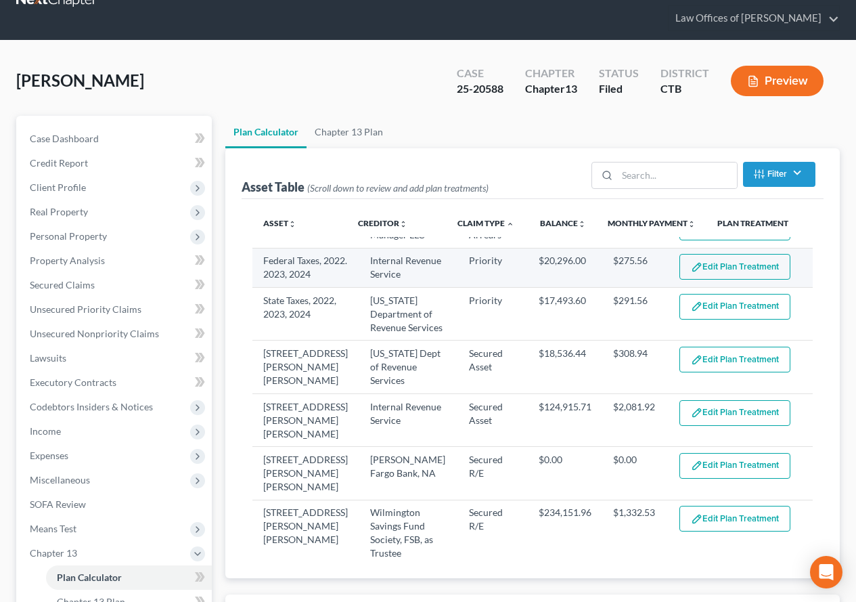
click at [717, 272] on button "Edit Plan Treatment" at bounding box center [735, 267] width 111 height 26
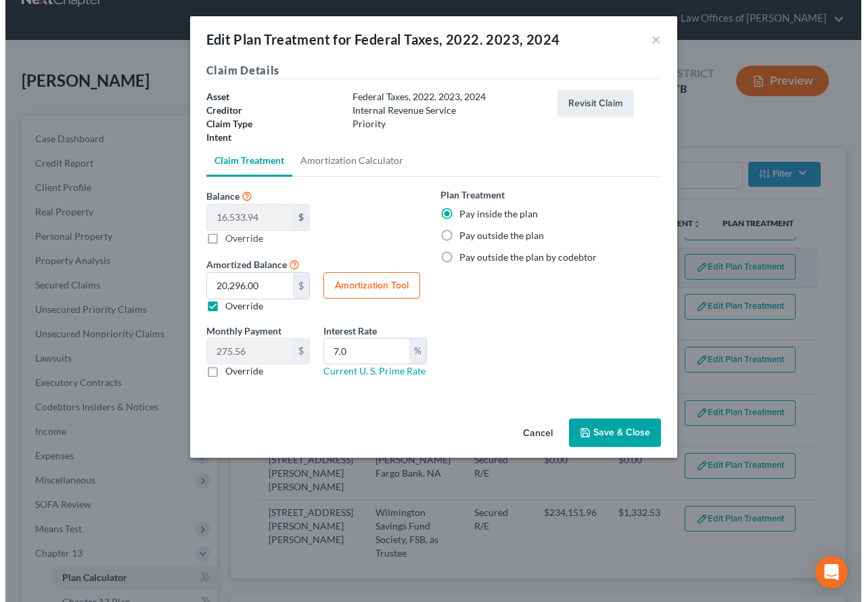
scroll to position [26, 0]
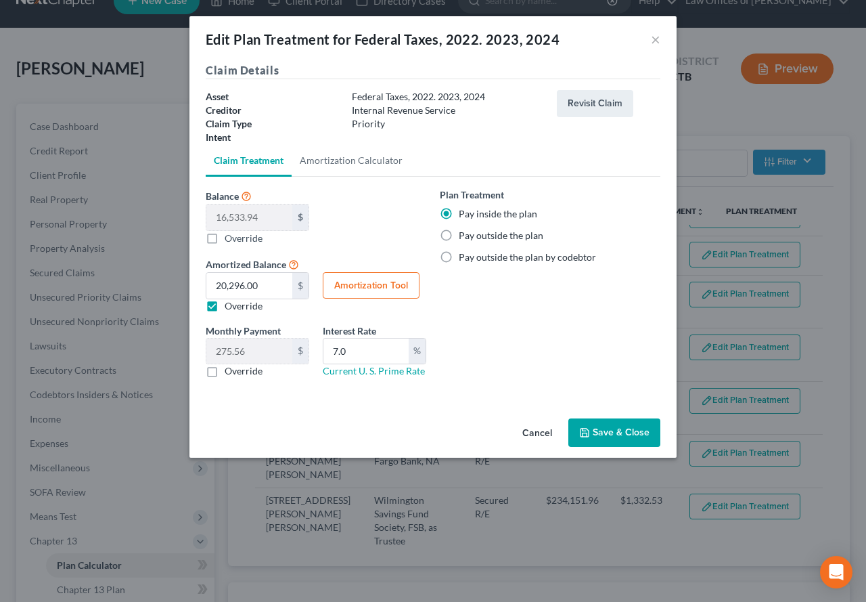
click at [382, 291] on button "Amortization Tool" at bounding box center [371, 285] width 97 height 27
type input "16,533.94"
type input "7.0"
type input "60"
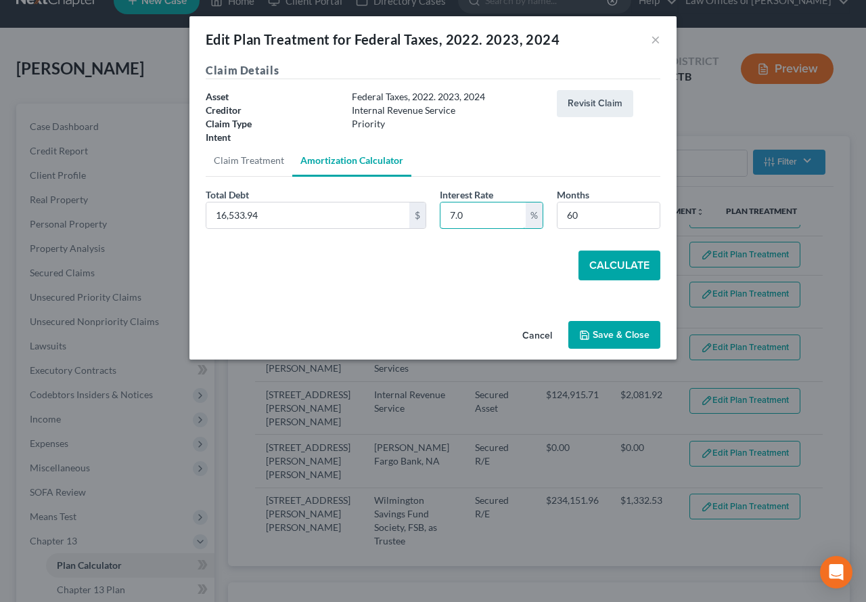
drag, startPoint x: 479, startPoint y: 215, endPoint x: 437, endPoint y: 214, distance: 42.0
click at [437, 214] on div "Interest Rate 7.0 %" at bounding box center [491, 207] width 117 height 41
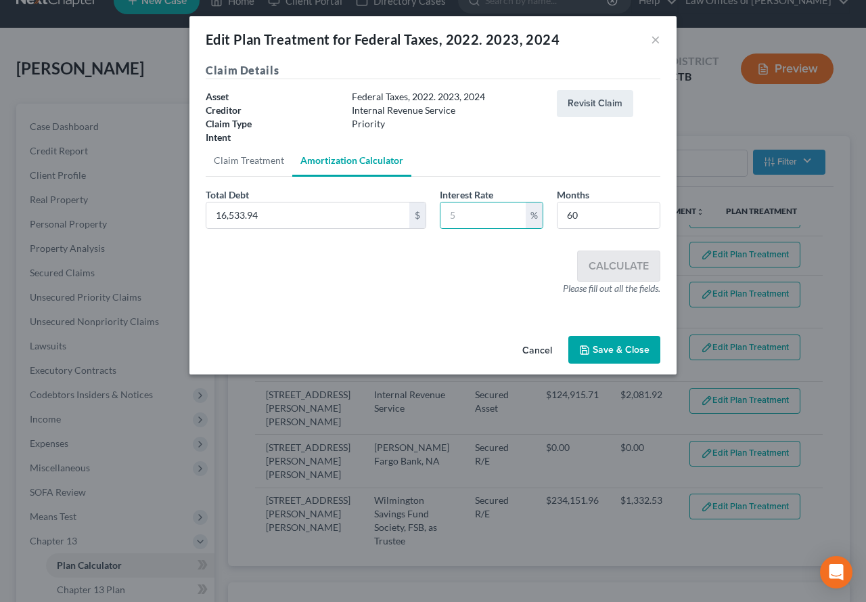
click at [609, 340] on button "Save & Close" at bounding box center [615, 350] width 92 height 28
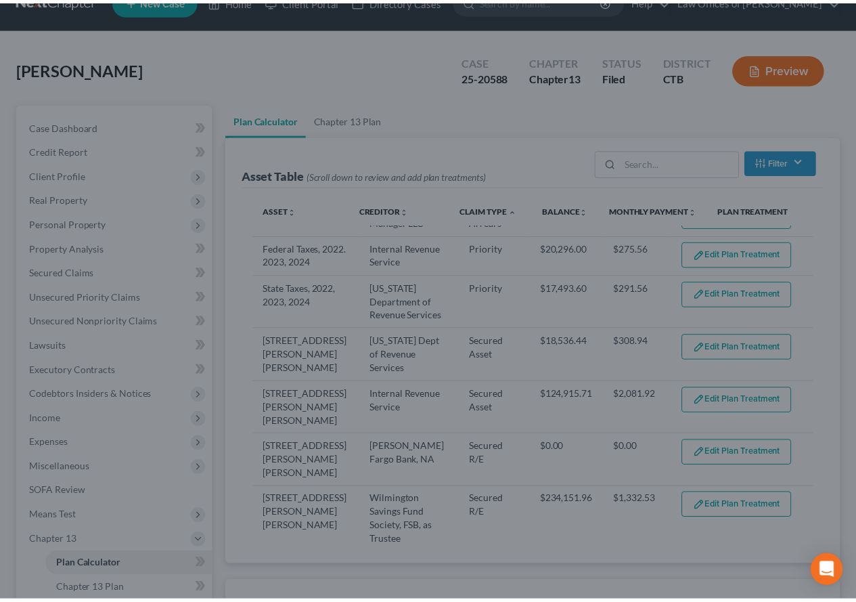
scroll to position [39, 0]
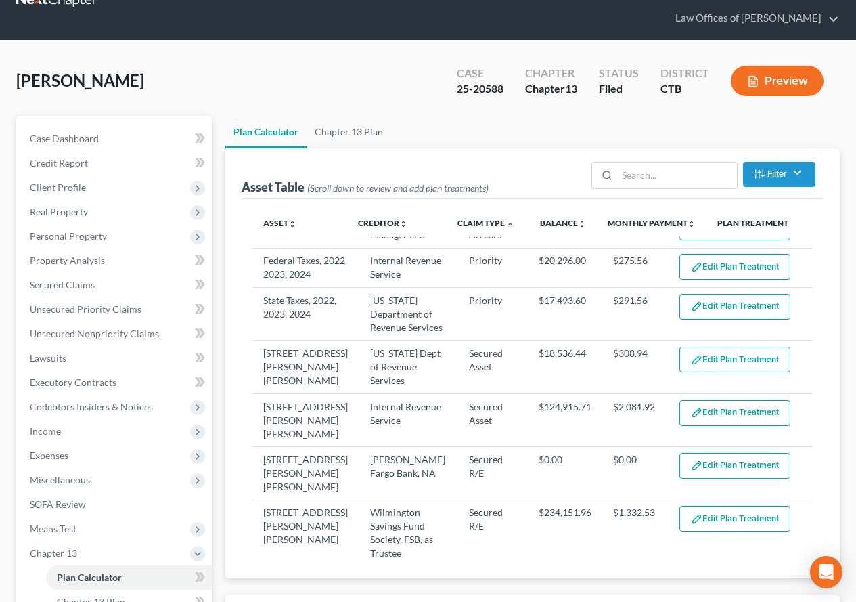
select select "59"
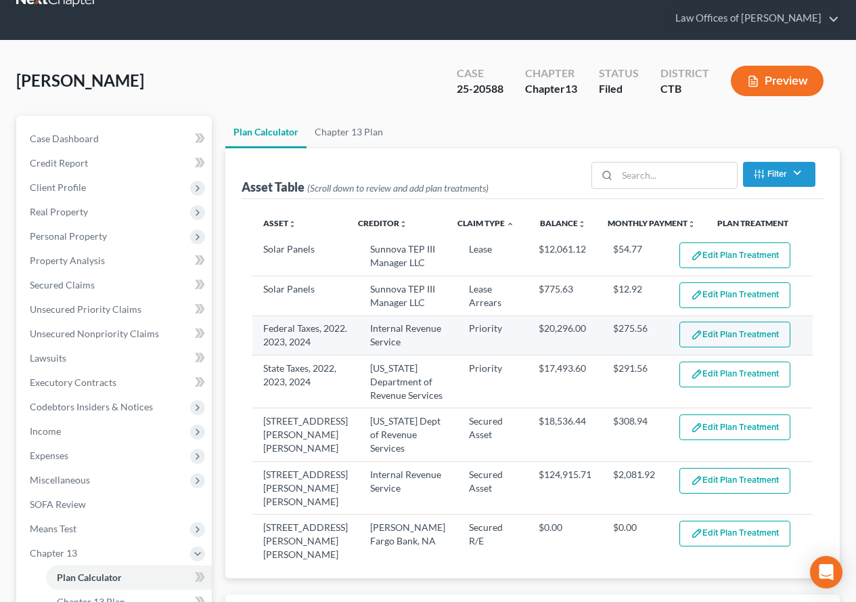
click at [709, 340] on button "Edit Plan Treatment" at bounding box center [735, 335] width 111 height 26
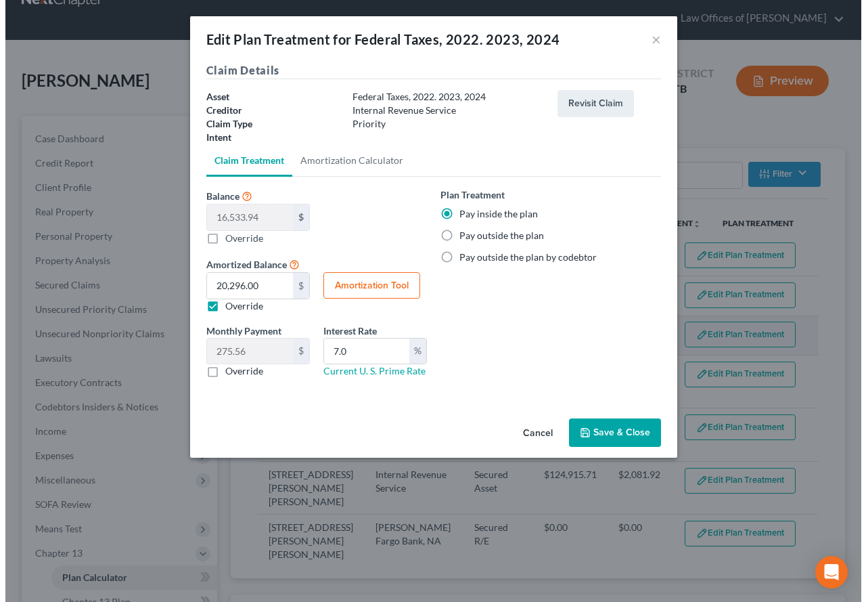
scroll to position [26, 0]
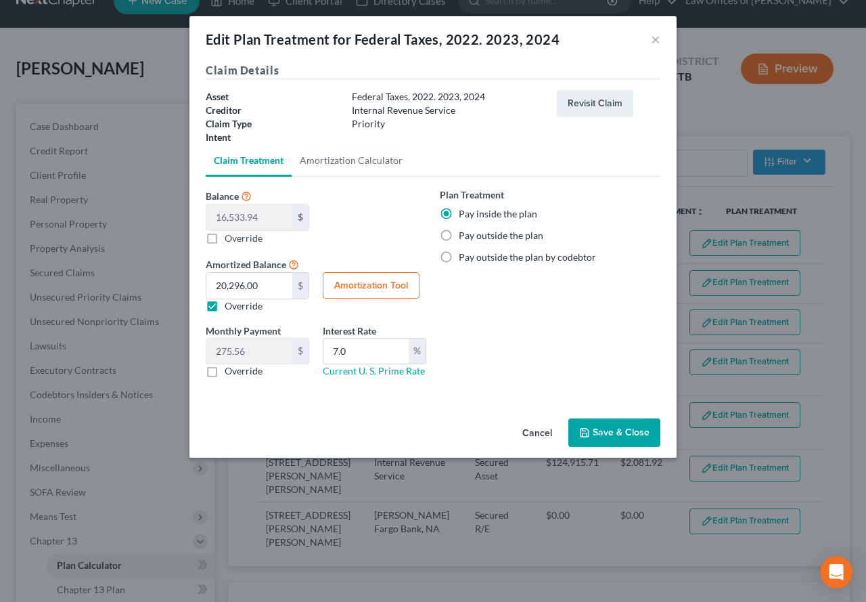
click at [349, 283] on button "Amortization Tool" at bounding box center [371, 285] width 97 height 27
type input "16,533.94"
type input "7.0"
type input "60"
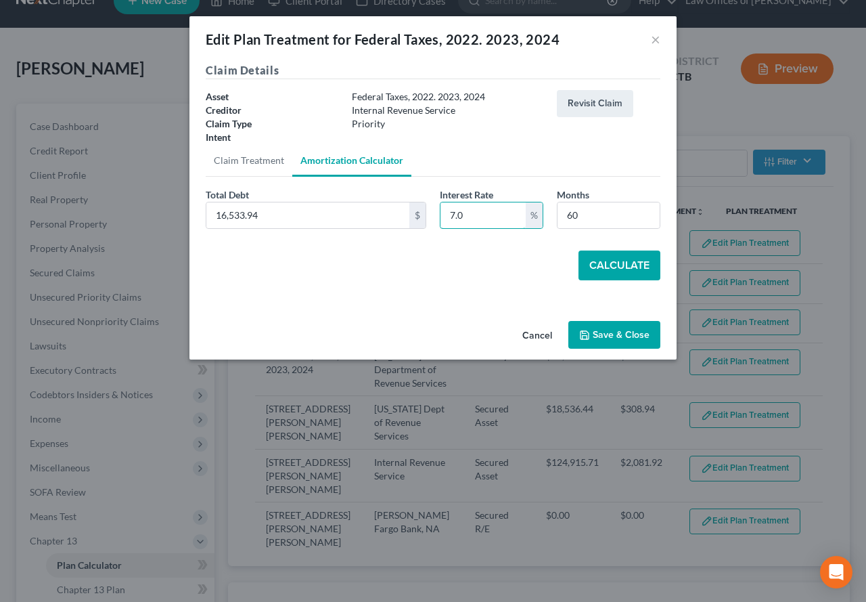
drag, startPoint x: 481, startPoint y: 213, endPoint x: 431, endPoint y: 213, distance: 50.1
click at [431, 213] on div "Total Debt 16,533.94 $ Interest Rate 7.0 % Months 60" at bounding box center [433, 213] width 468 height 52
type input "0"
click at [606, 334] on button "Save & Close" at bounding box center [615, 335] width 92 height 28
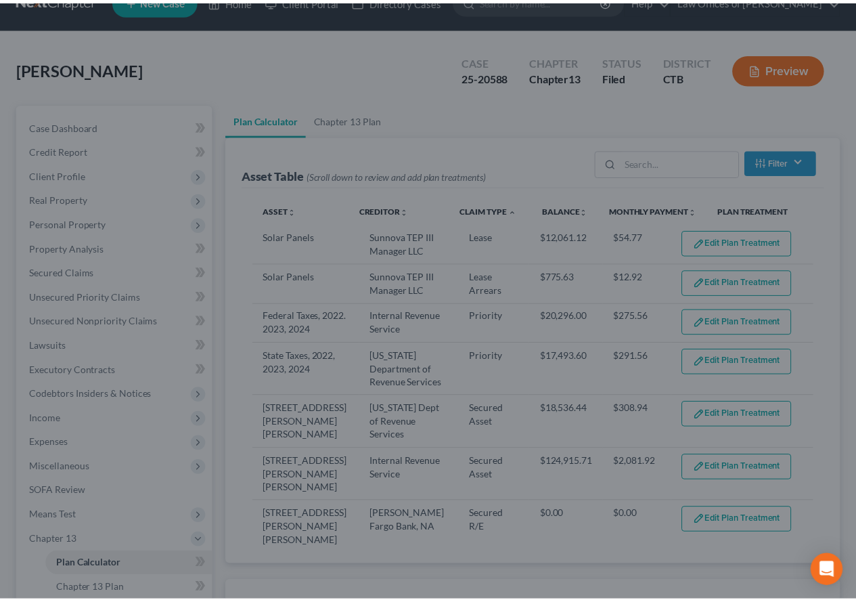
scroll to position [39, 0]
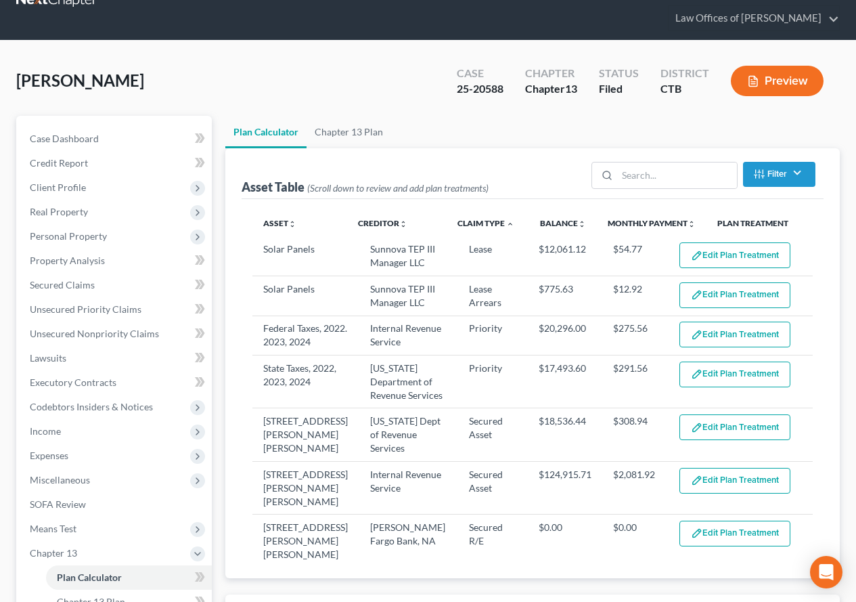
select select "59"
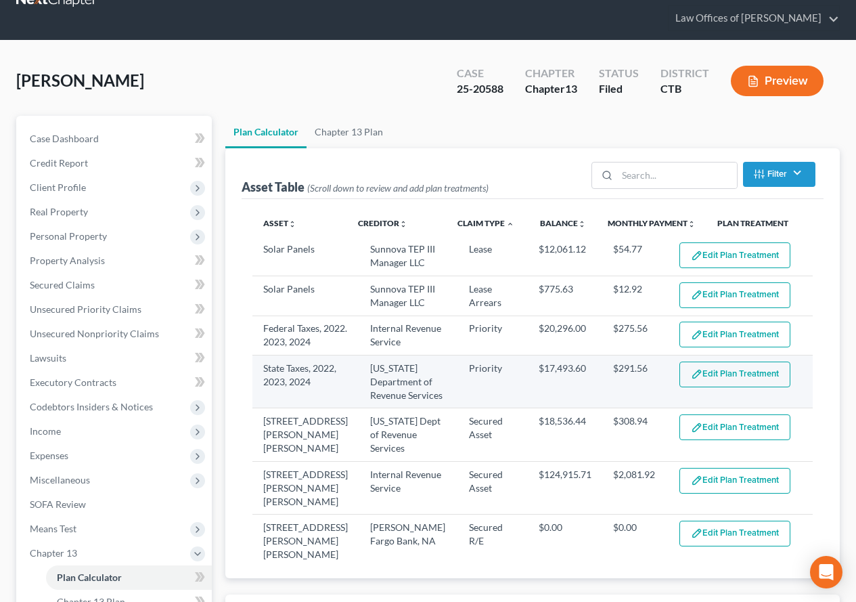
click at [720, 387] on button "Edit Plan Treatment" at bounding box center [735, 374] width 111 height 26
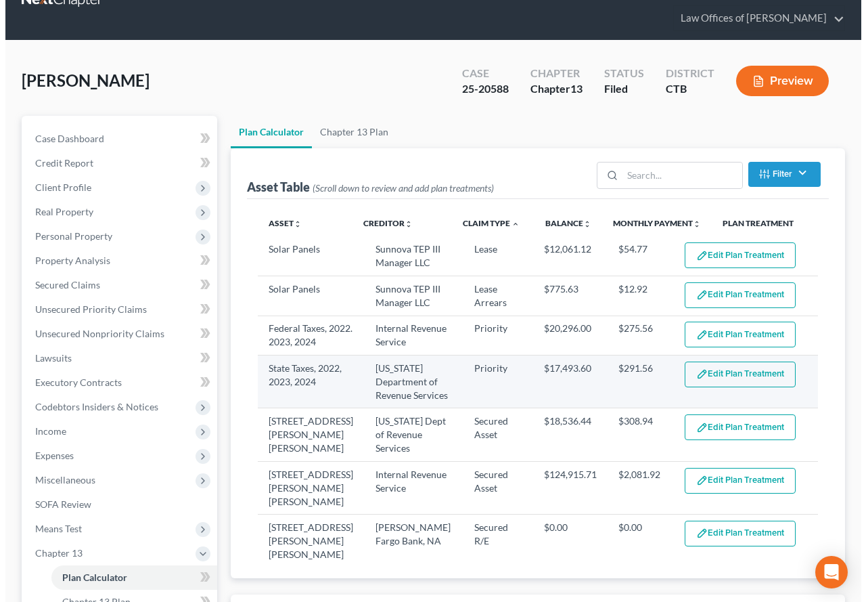
scroll to position [26, 0]
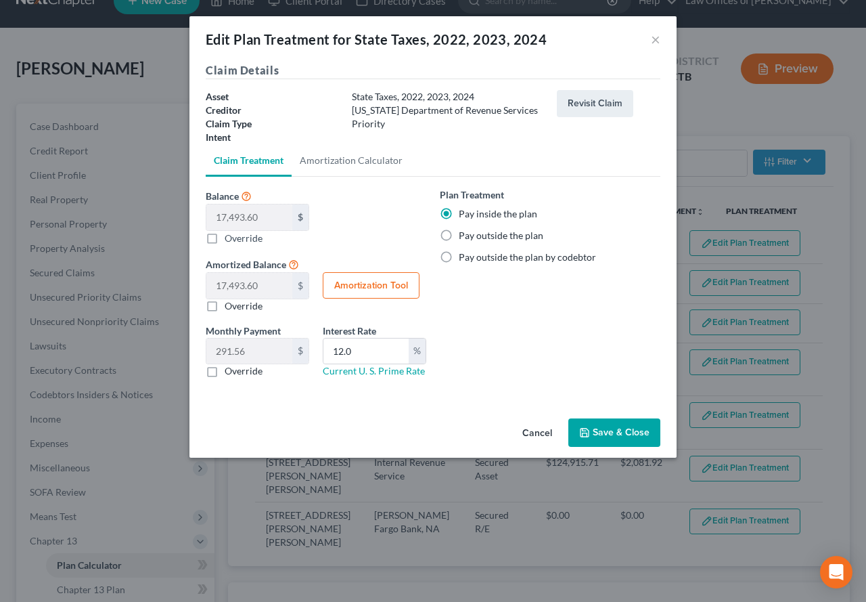
click at [621, 433] on button "Save & Close" at bounding box center [615, 432] width 92 height 28
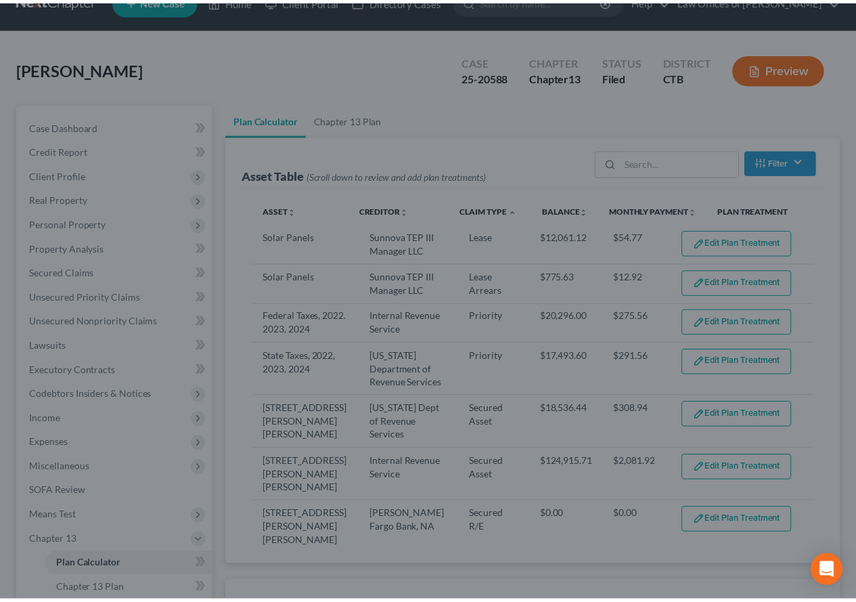
scroll to position [39, 0]
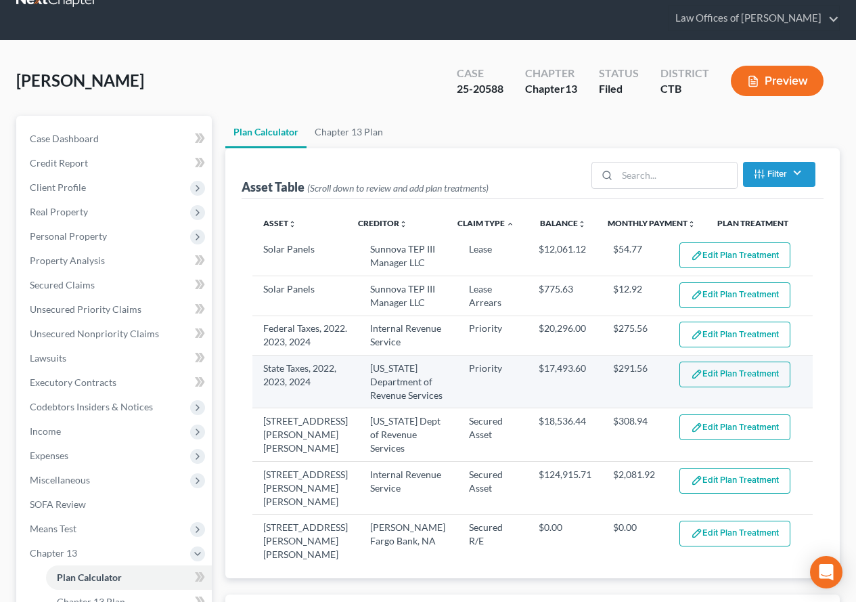
select select "59"
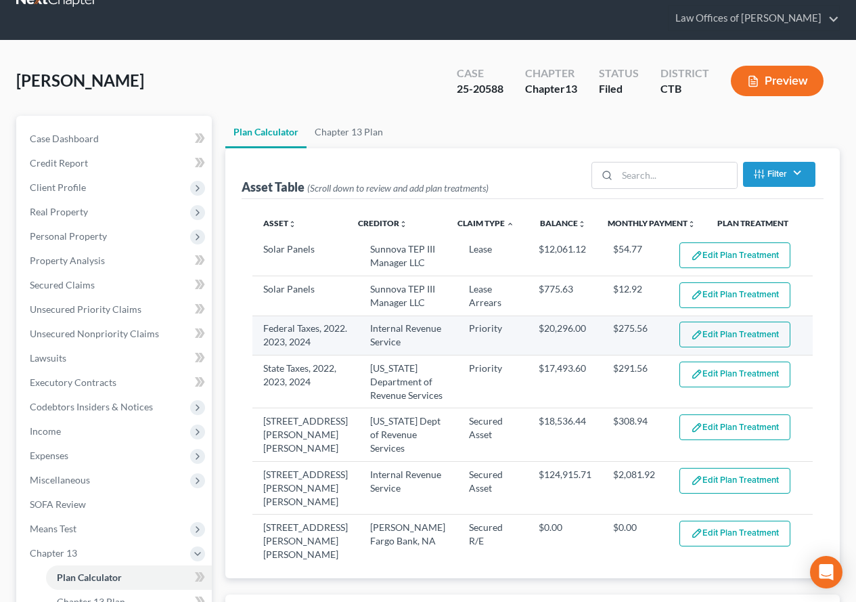
click at [719, 342] on button "Edit Plan Treatment" at bounding box center [735, 335] width 111 height 26
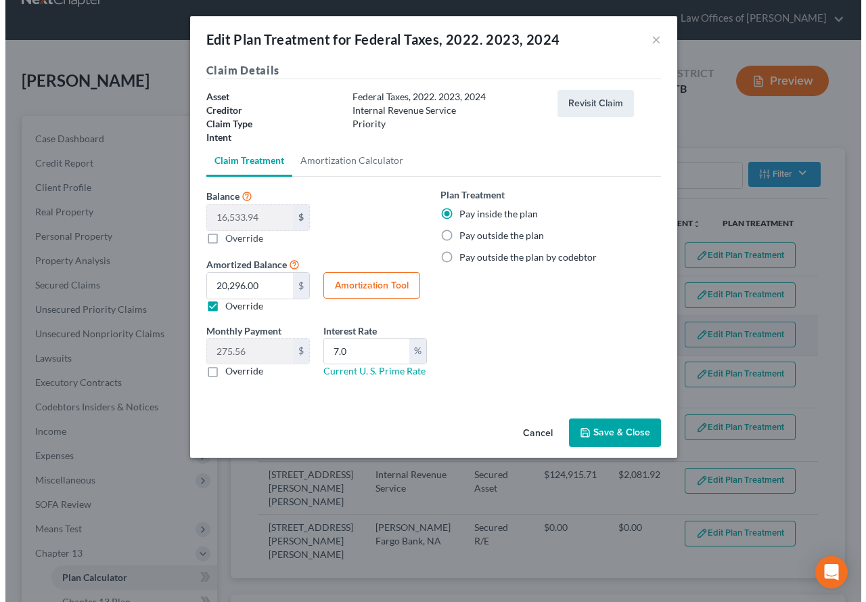
scroll to position [26, 0]
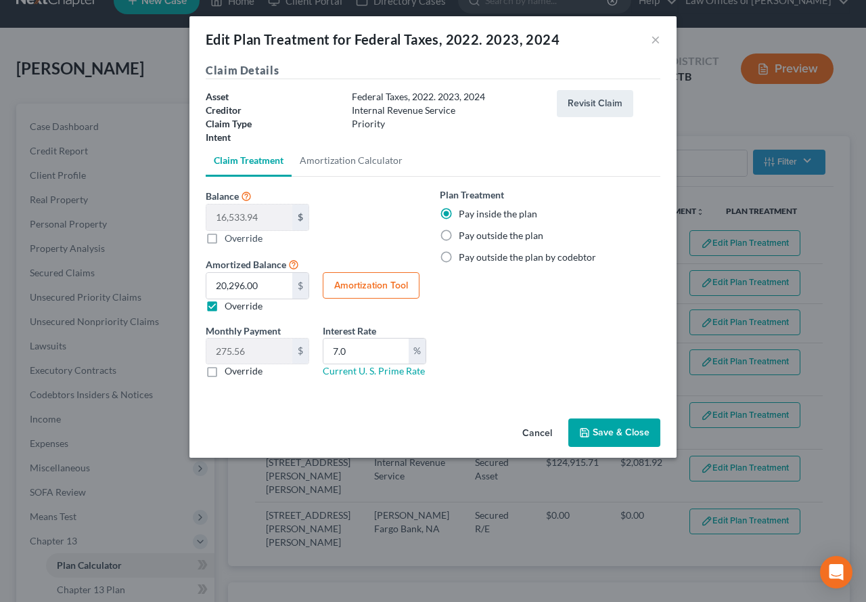
click at [225, 311] on label "Override" at bounding box center [244, 306] width 38 height 14
click at [230, 308] on input "Override" at bounding box center [234, 303] width 9 height 9
checkbox input "false"
click at [618, 440] on button "Save & Close" at bounding box center [615, 432] width 92 height 28
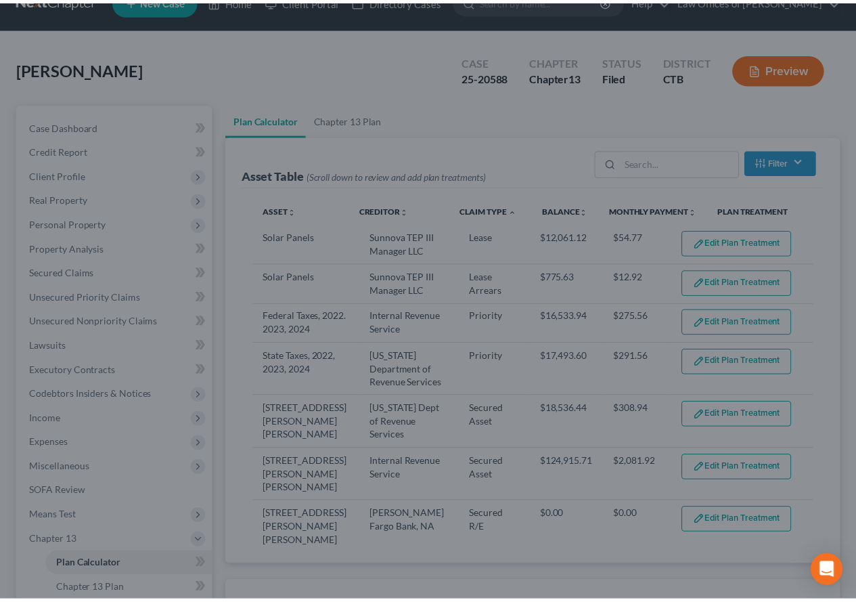
scroll to position [39, 0]
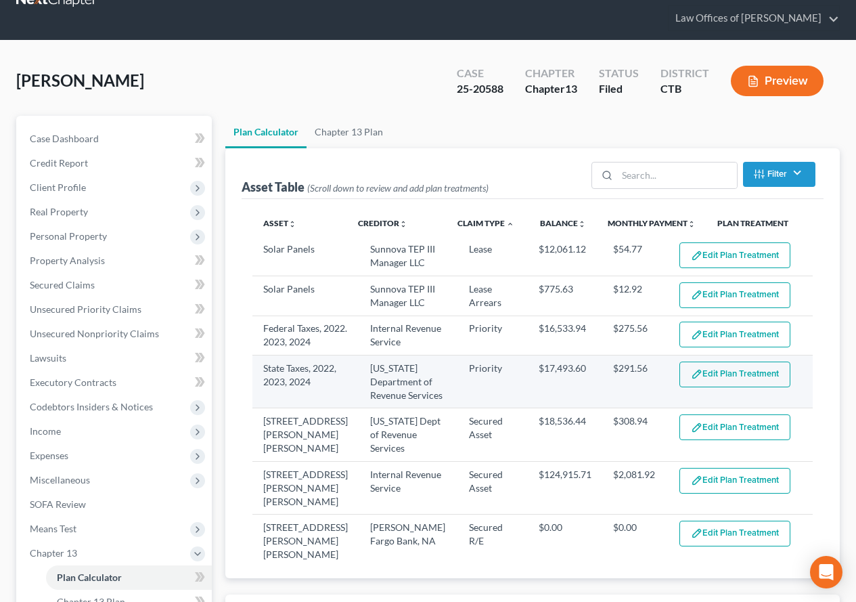
select select "59"
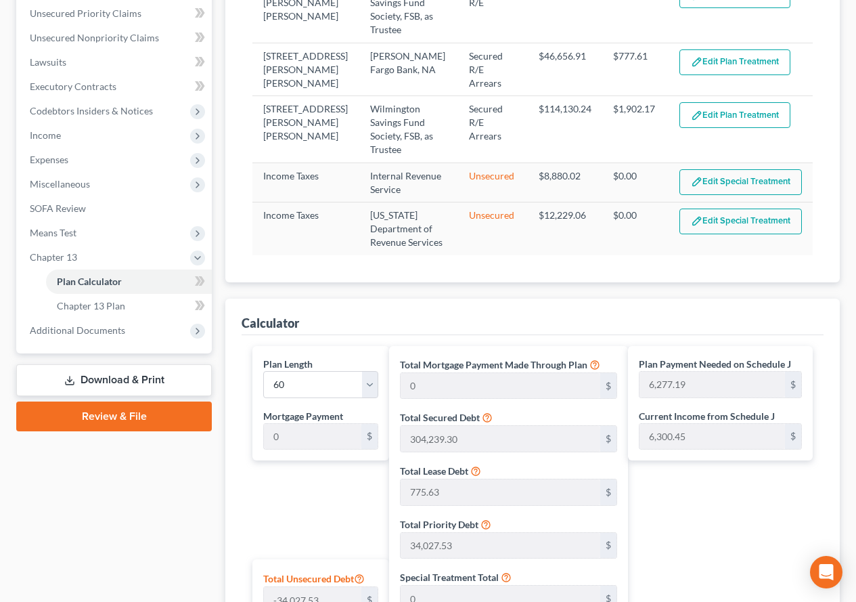
scroll to position [338, 0]
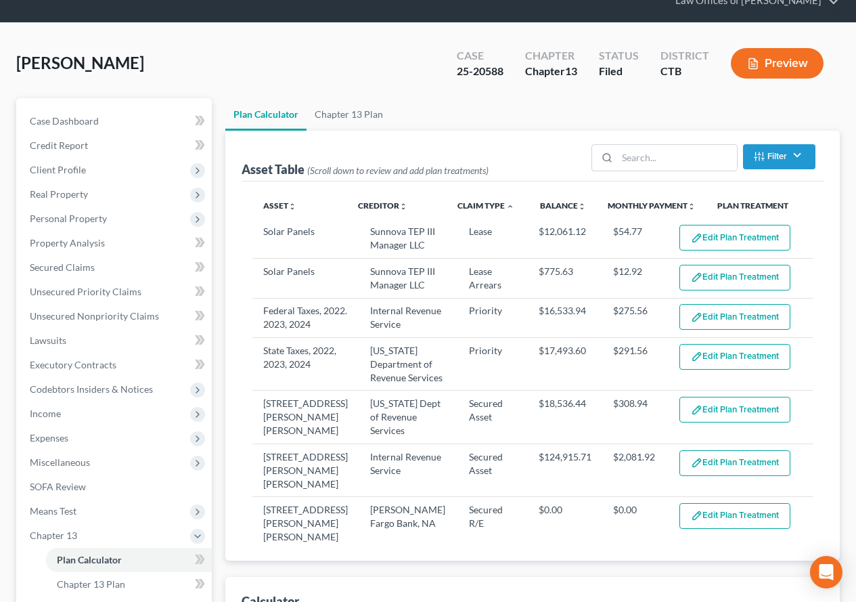
scroll to position [49, 0]
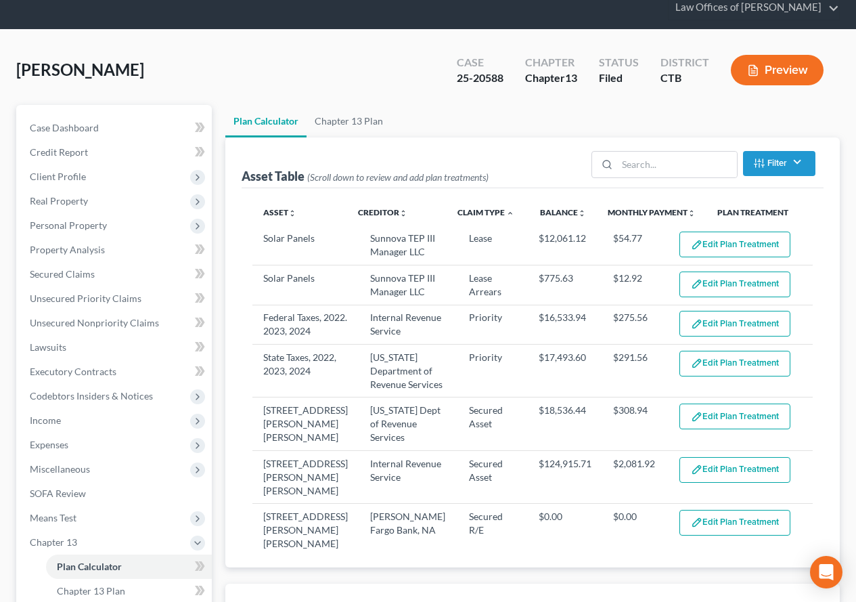
click at [322, 89] on div "[PERSON_NAME] Upgraded Case 25-20588 Chapter Chapter 13 Status Filed District C…" at bounding box center [428, 75] width 824 height 59
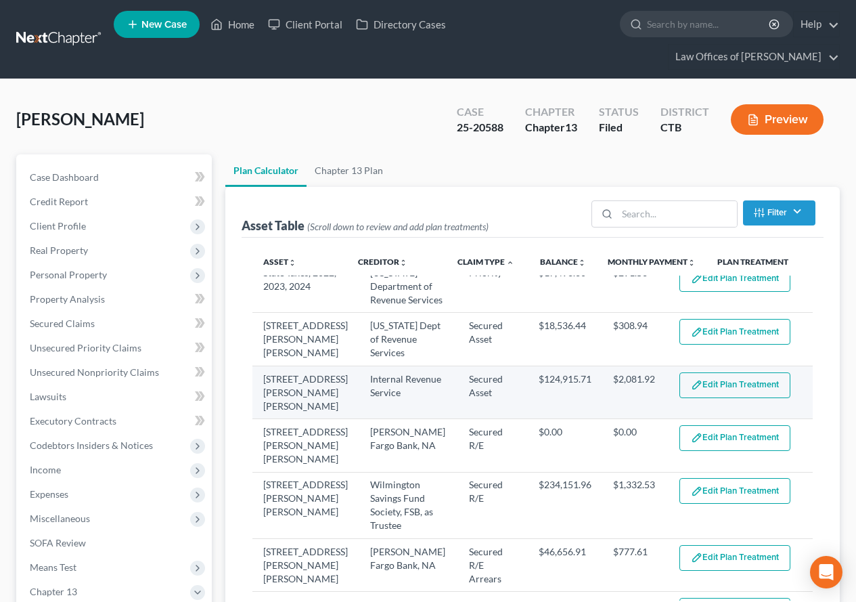
scroll to position [135, 0]
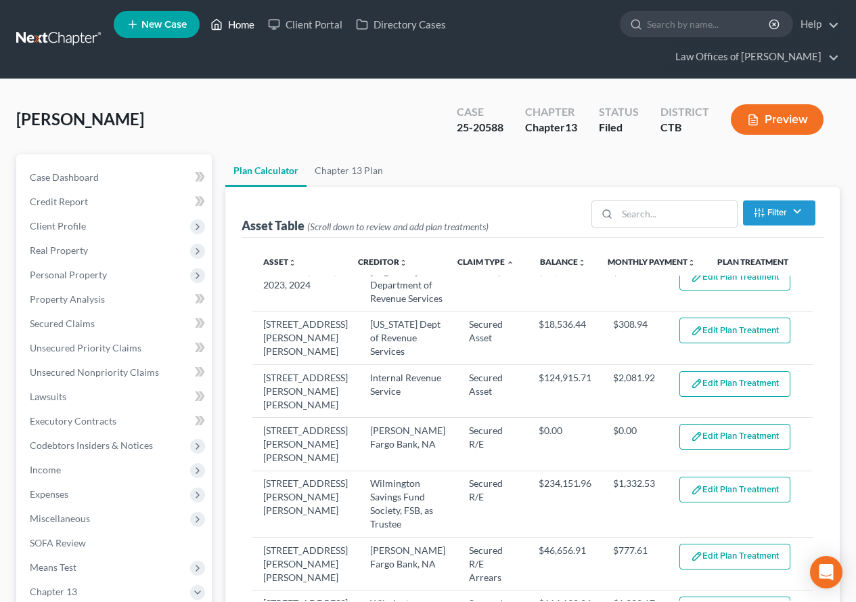
click at [240, 26] on link "Home" at bounding box center [233, 24] width 58 height 24
